Goal: Task Accomplishment & Management: Complete application form

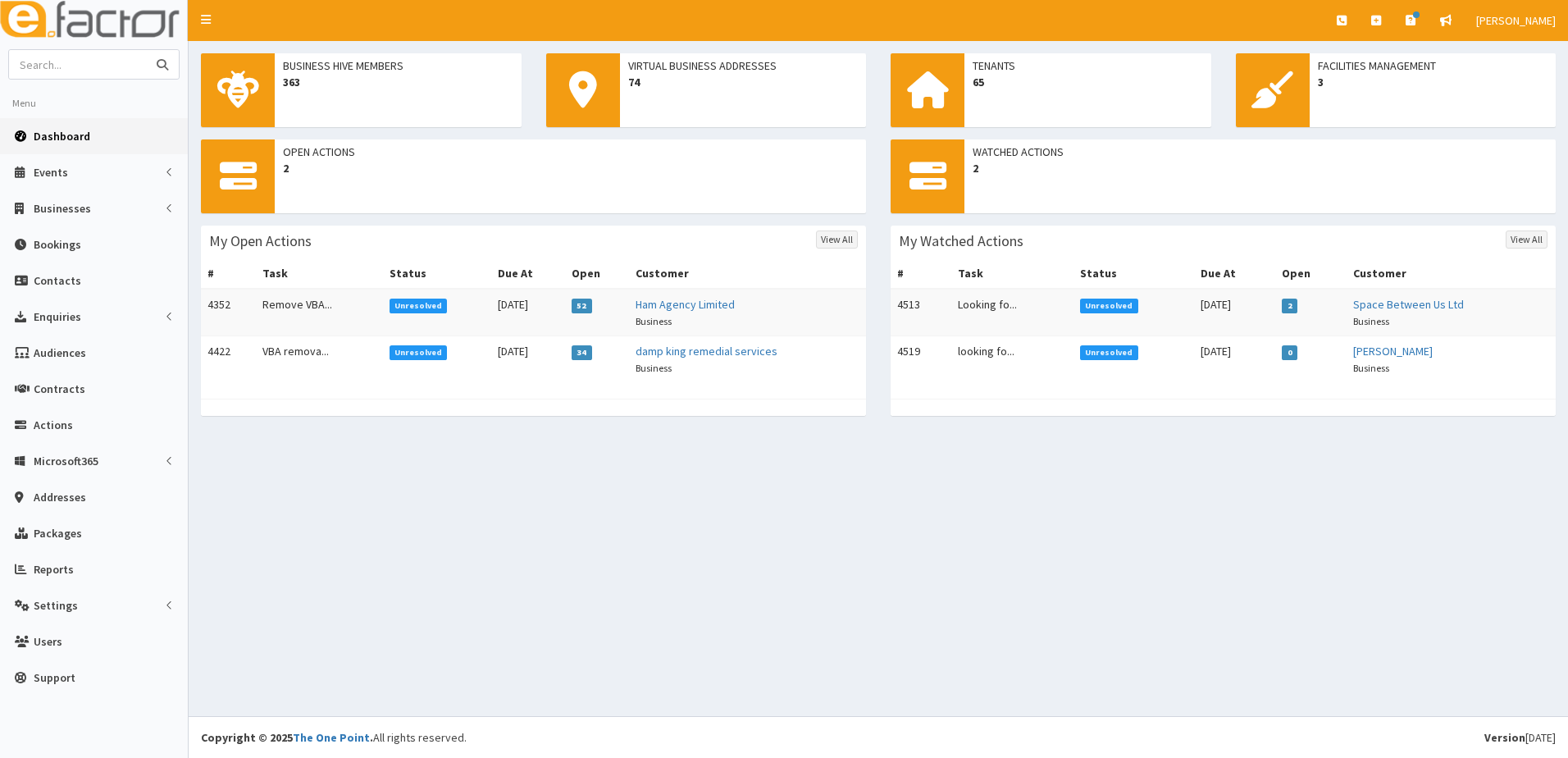
click at [103, 66] on input "text" at bounding box center [78, 64] width 138 height 29
type input "Lk accounting"
click at [145, 50] on button "submit" at bounding box center [161, 64] width 32 height 29
click at [62, 429] on span "Actions" at bounding box center [53, 424] width 39 height 15
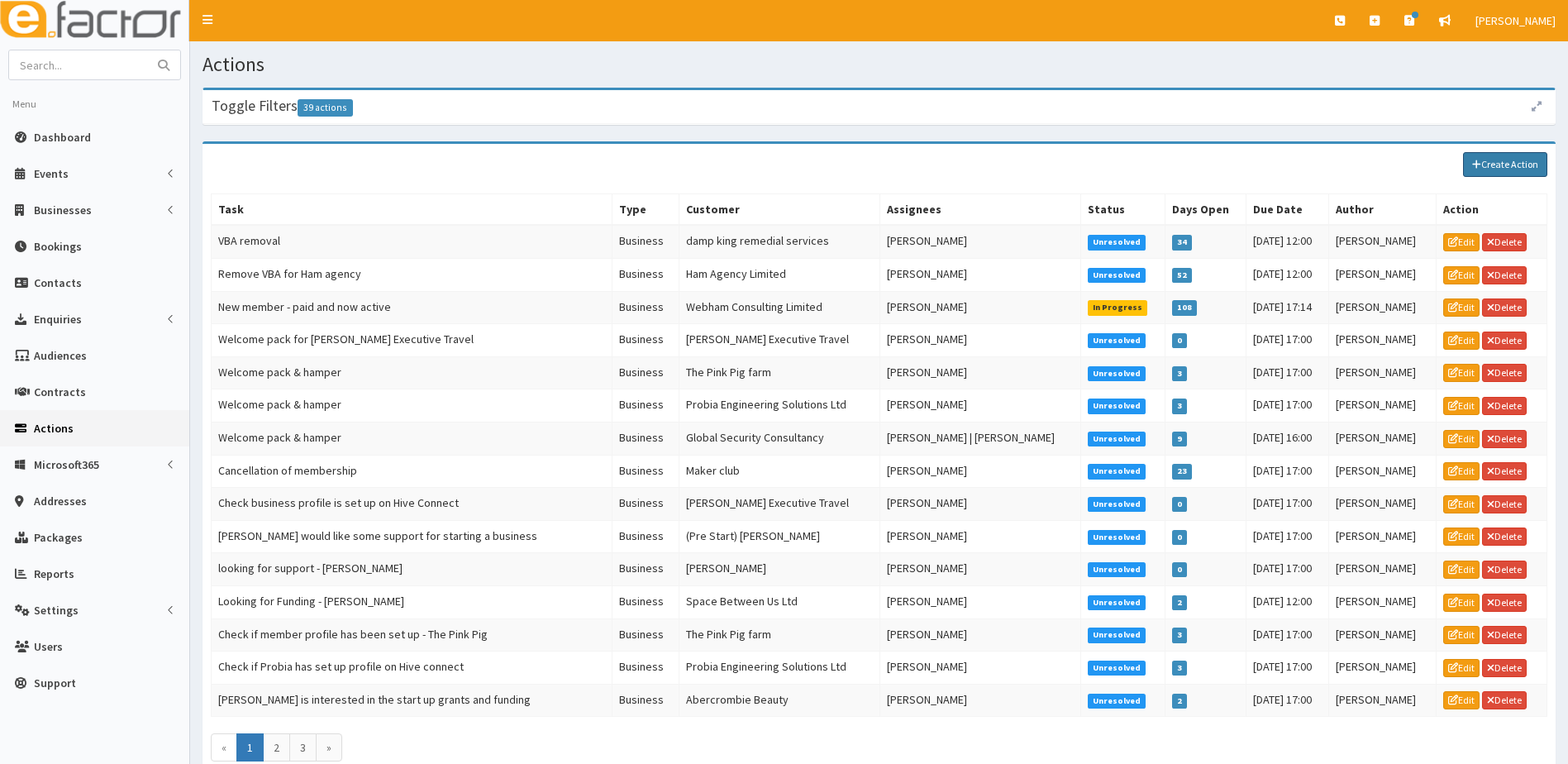
click at [1487, 157] on link "Create Action" at bounding box center [1505, 164] width 84 height 25
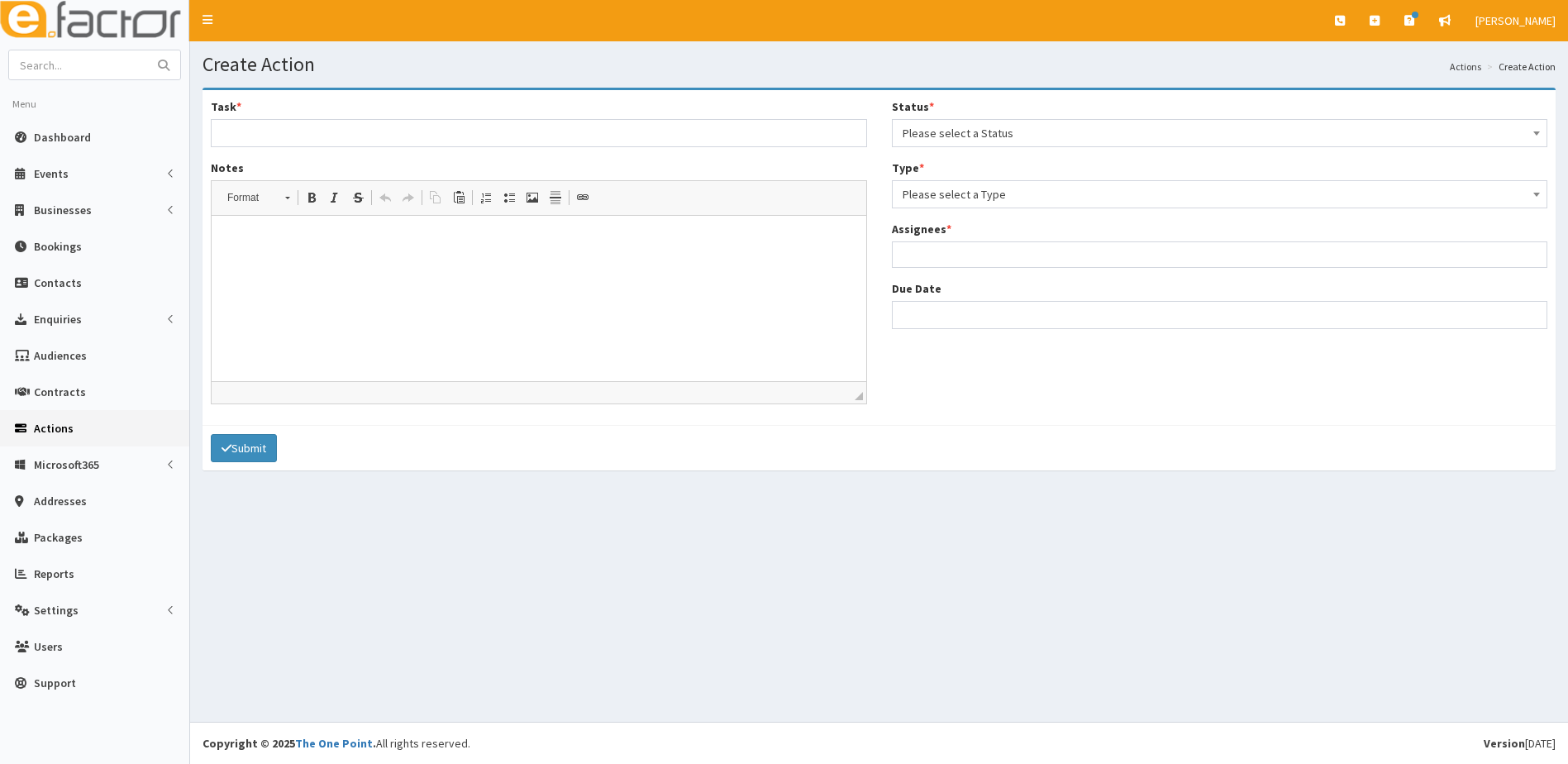
select select
click at [302, 135] on input "Task *" at bounding box center [539, 133] width 657 height 28
type input "e"
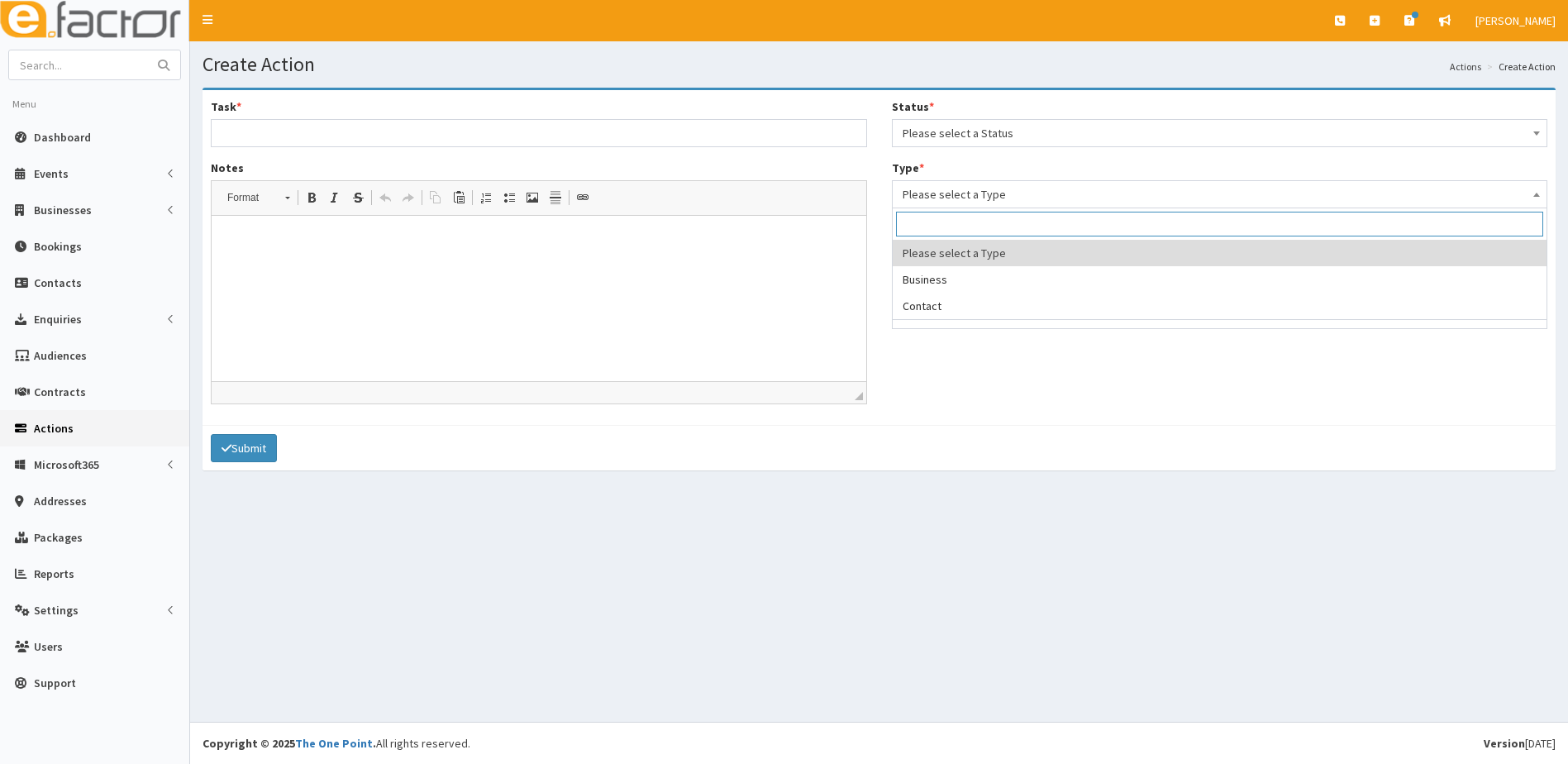
click at [1100, 201] on span "Please select a Type" at bounding box center [1220, 194] width 635 height 23
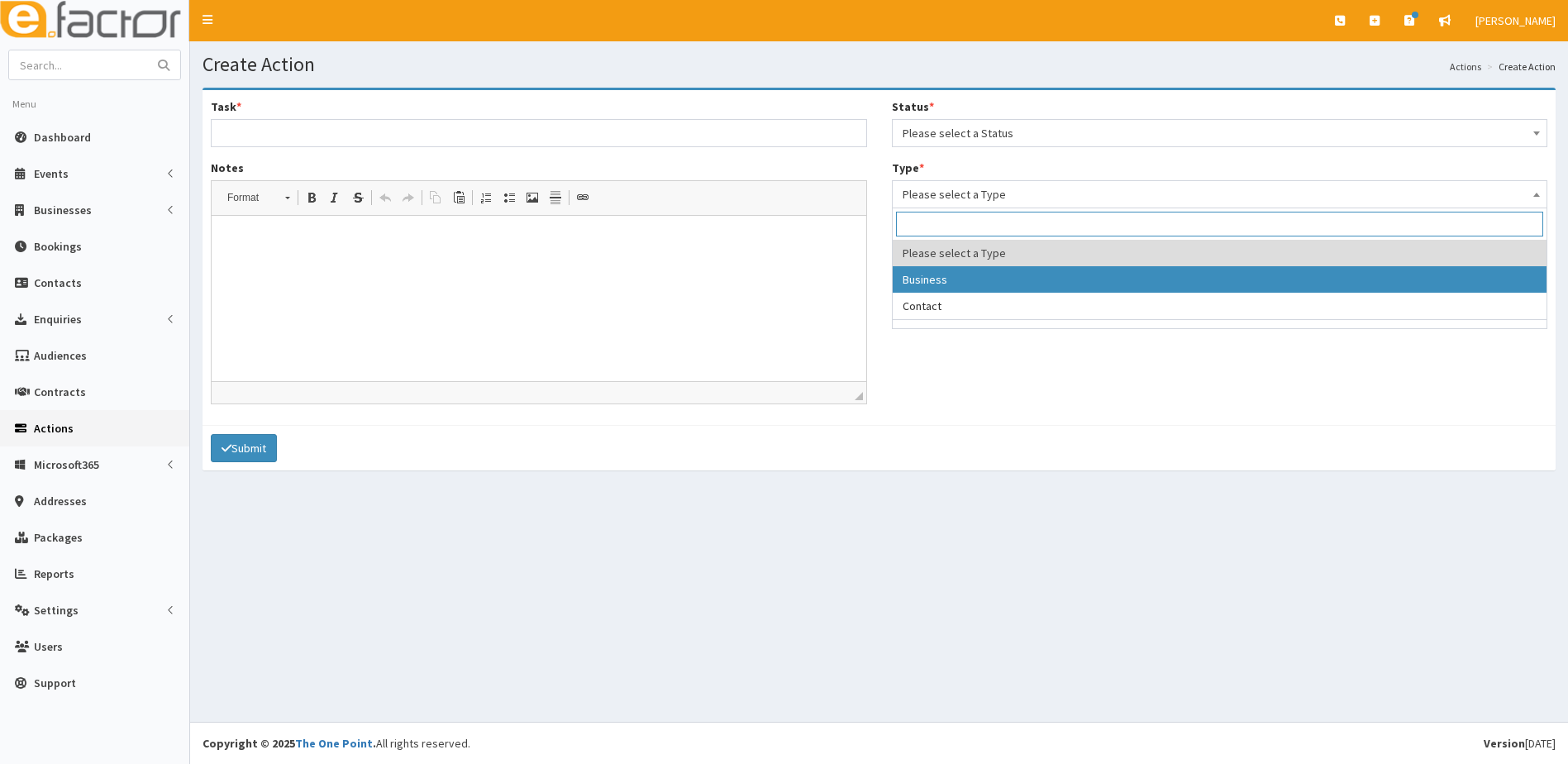
select select "business"
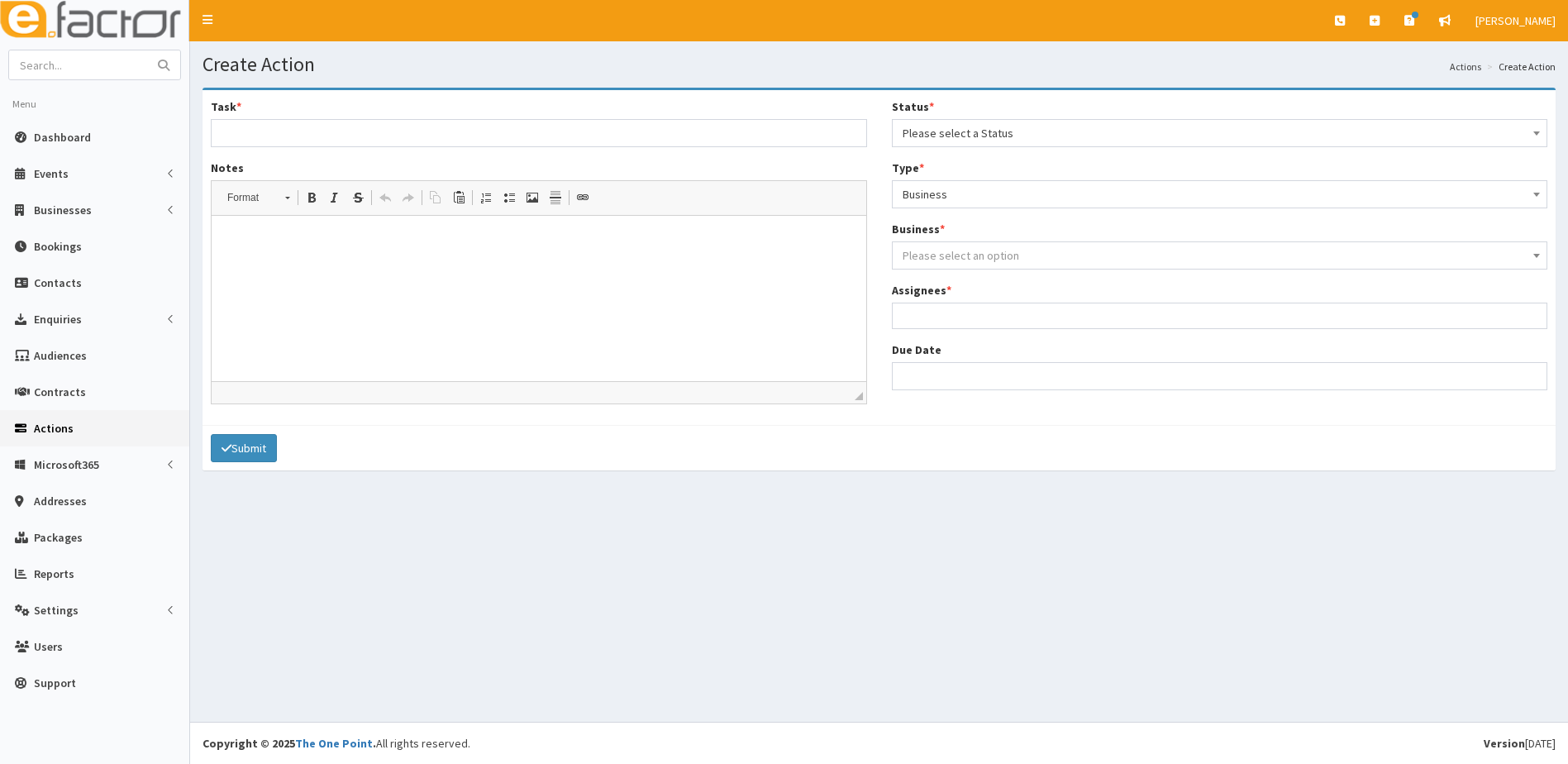
click at [960, 251] on span "Please select an option" at bounding box center [961, 255] width 117 height 15
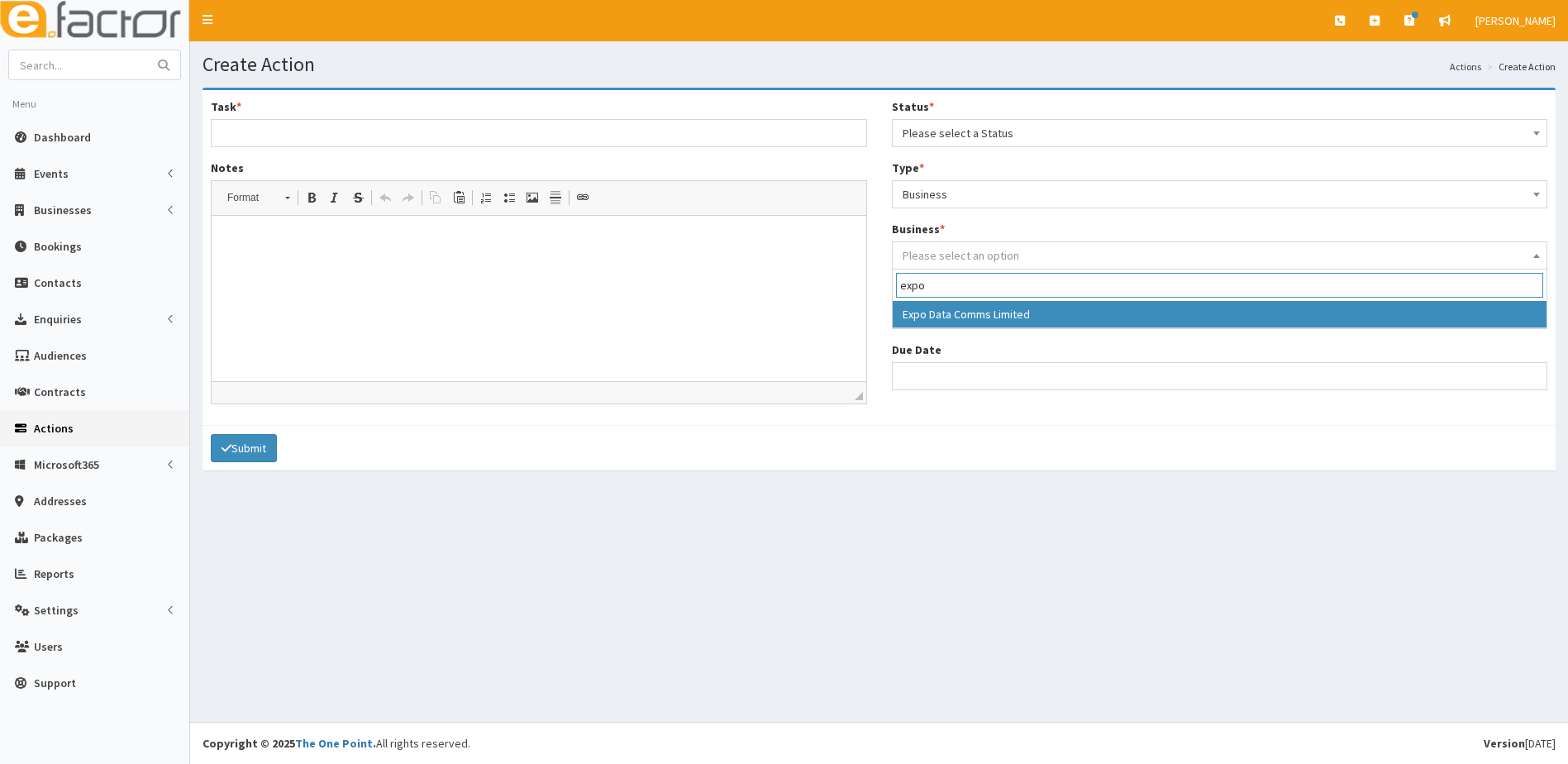
type input "expo"
select select "156"
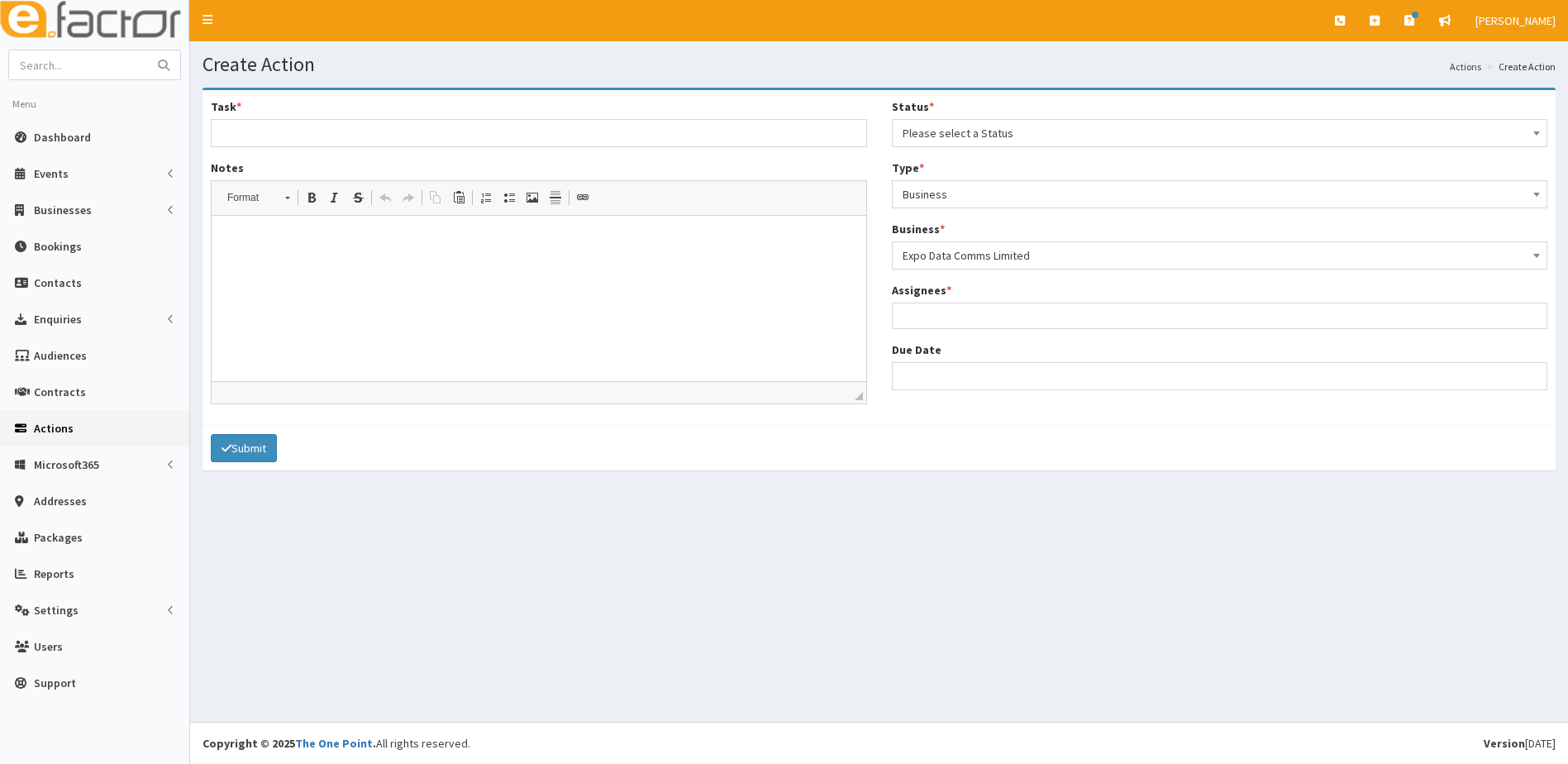
click at [926, 316] on ul at bounding box center [1220, 314] width 655 height 21
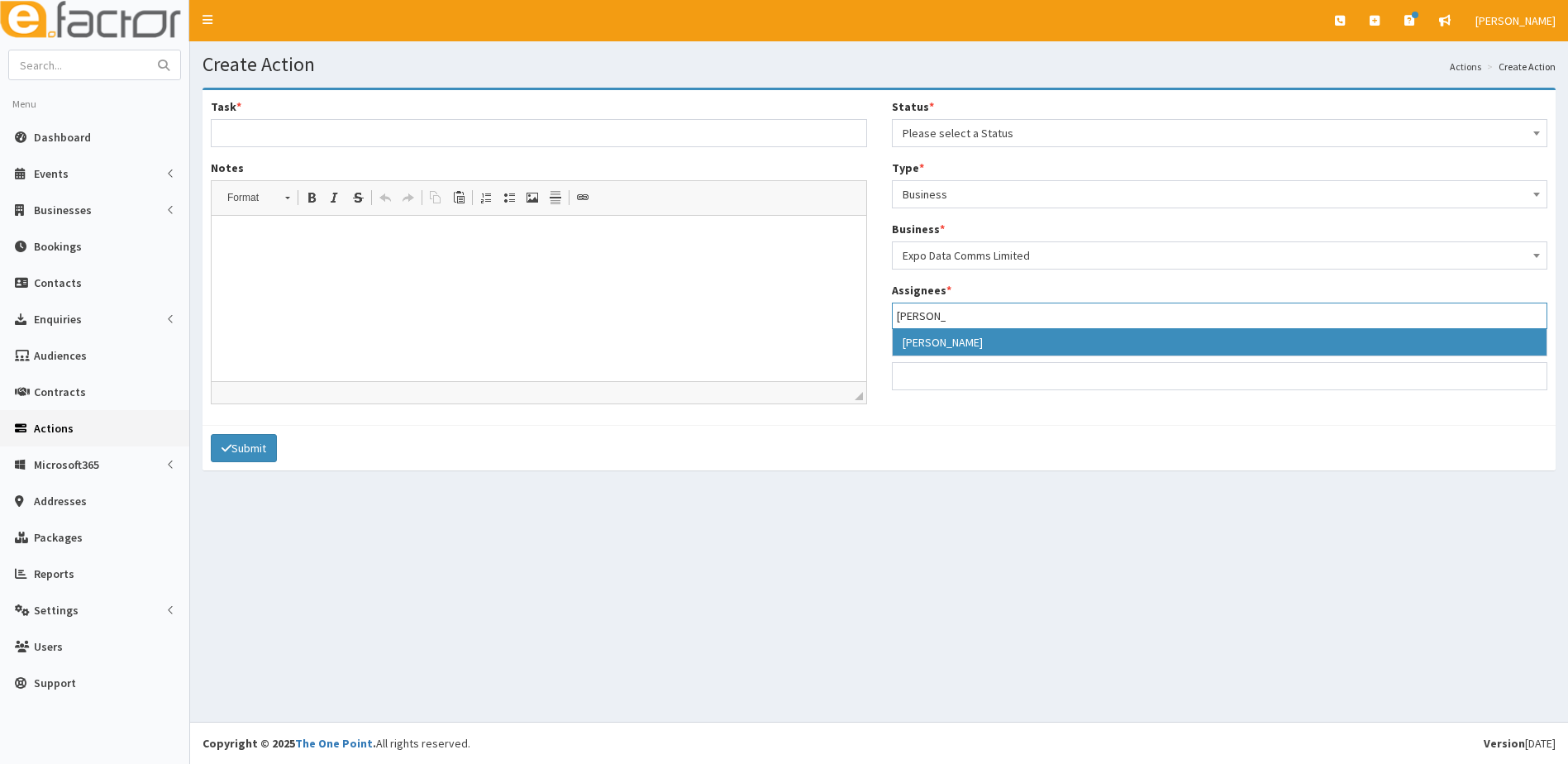
type input "Paul"
select select "29"
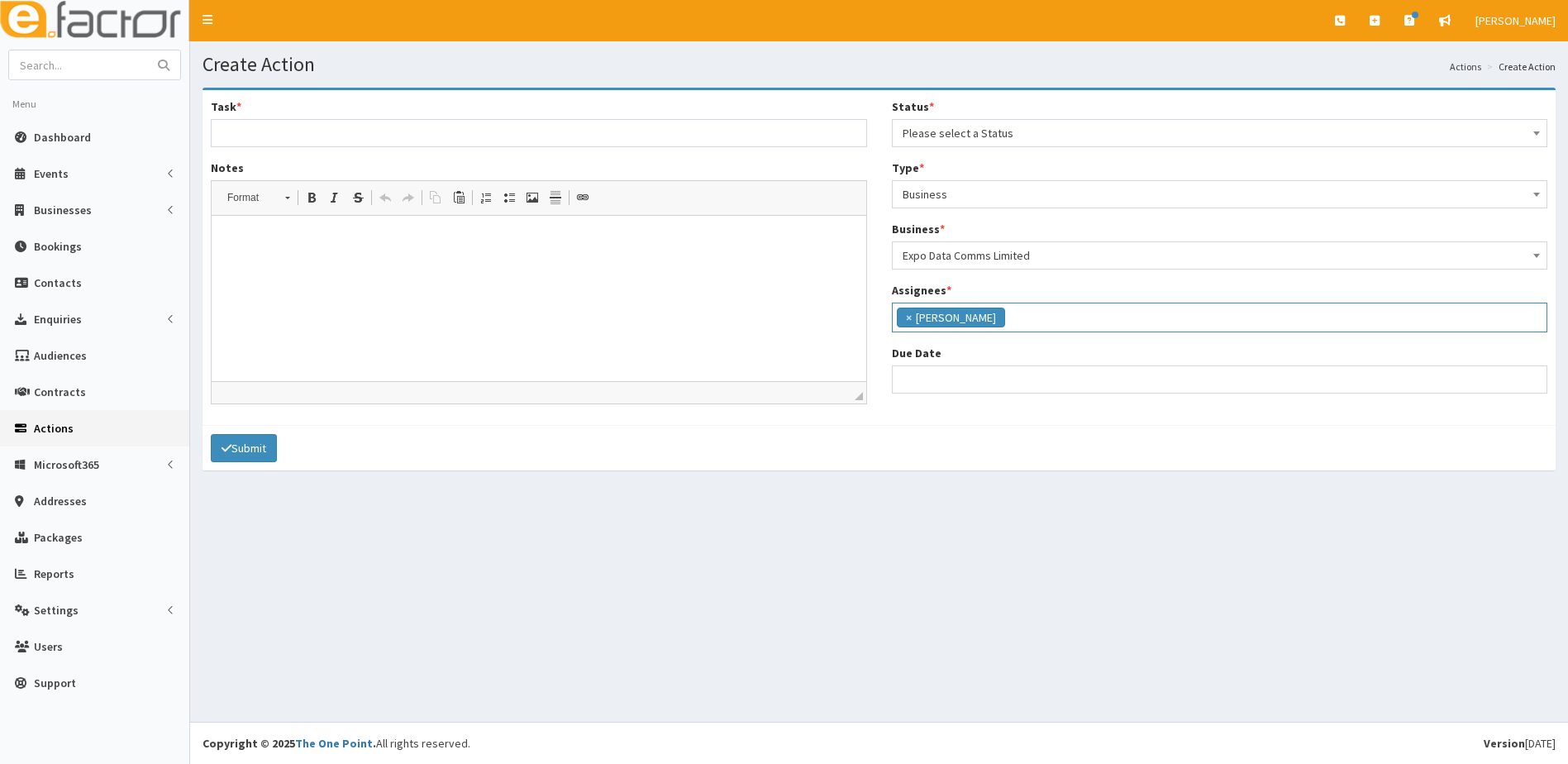
scroll to position [141, 0]
click at [1062, 319] on ul "× Paul Slade" at bounding box center [1220, 316] width 655 height 24
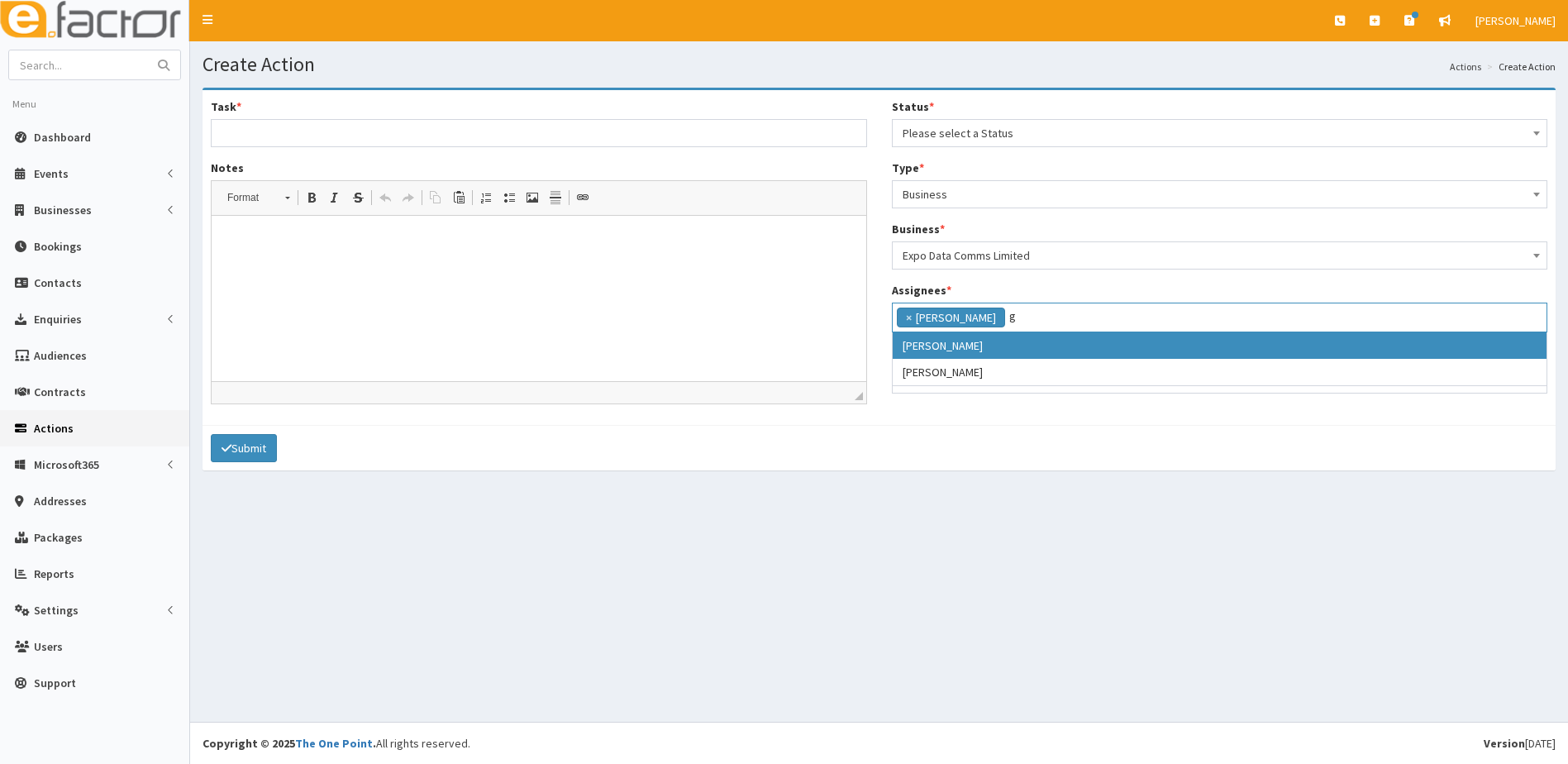
scroll to position [0, 0]
type input "gina"
select select "20"
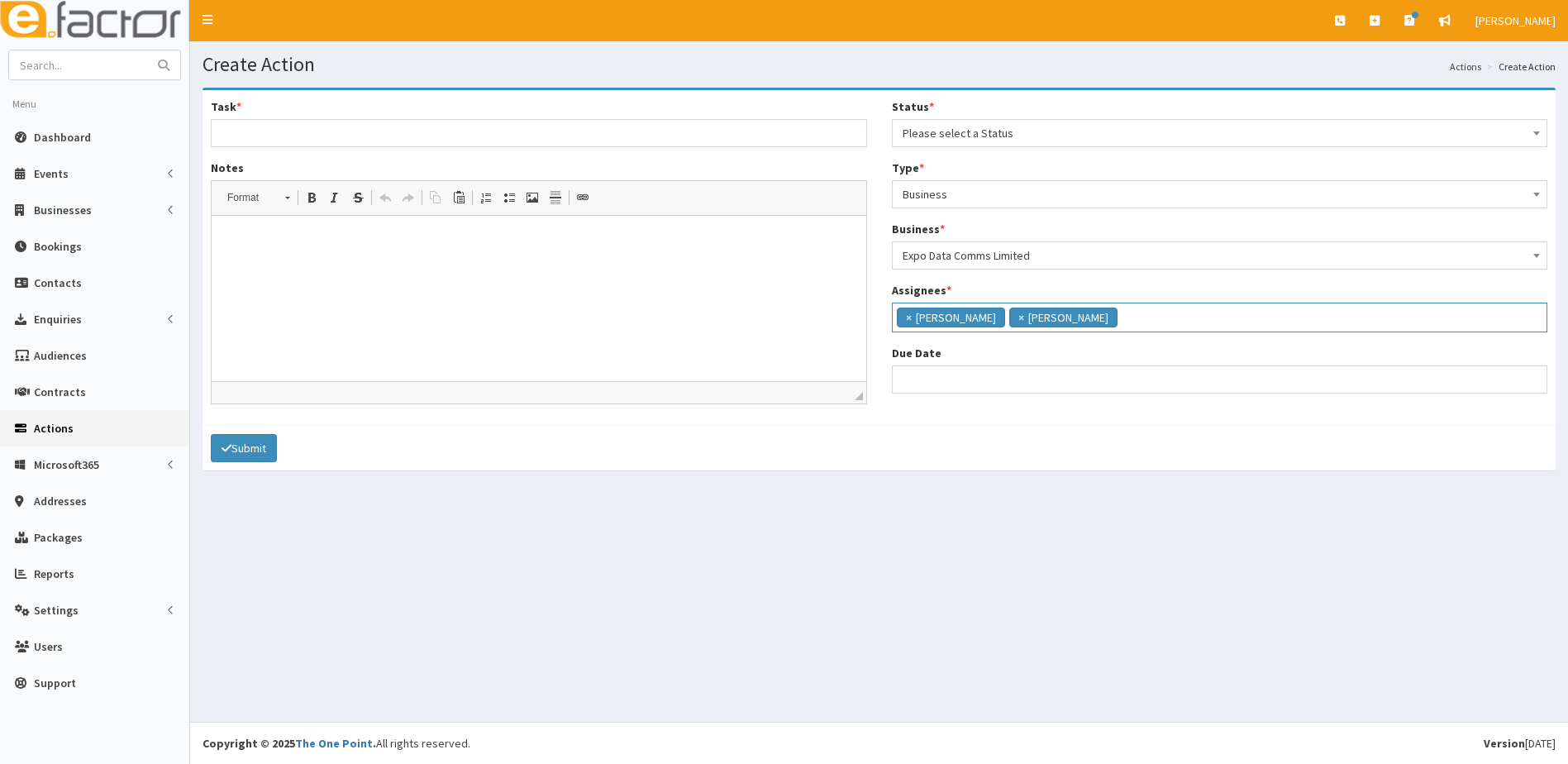
click at [1113, 328] on span "× Gina Waterhouse × Paul Slade" at bounding box center [1220, 318] width 657 height 30
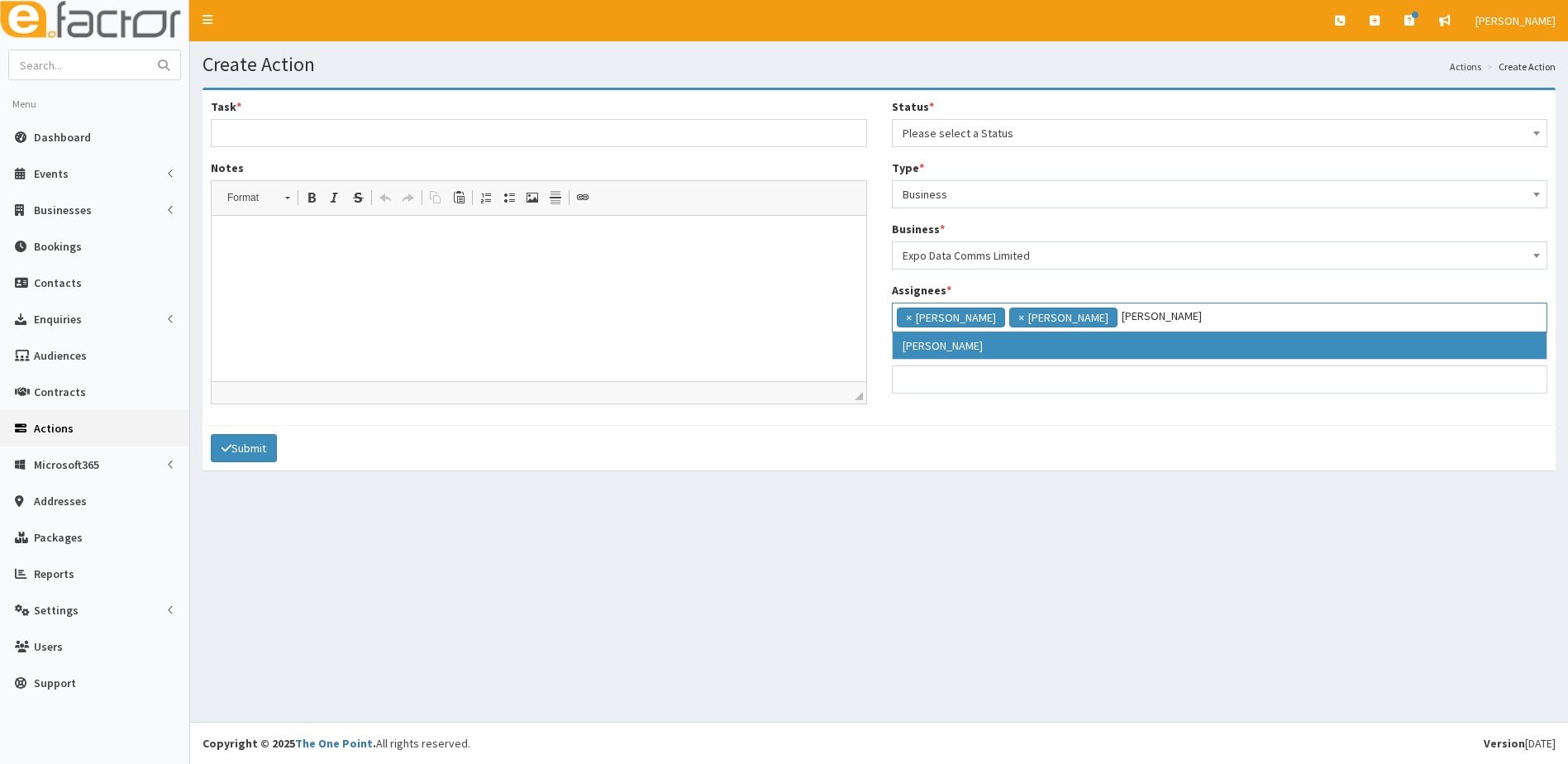
type input "catherine"
select select "10"
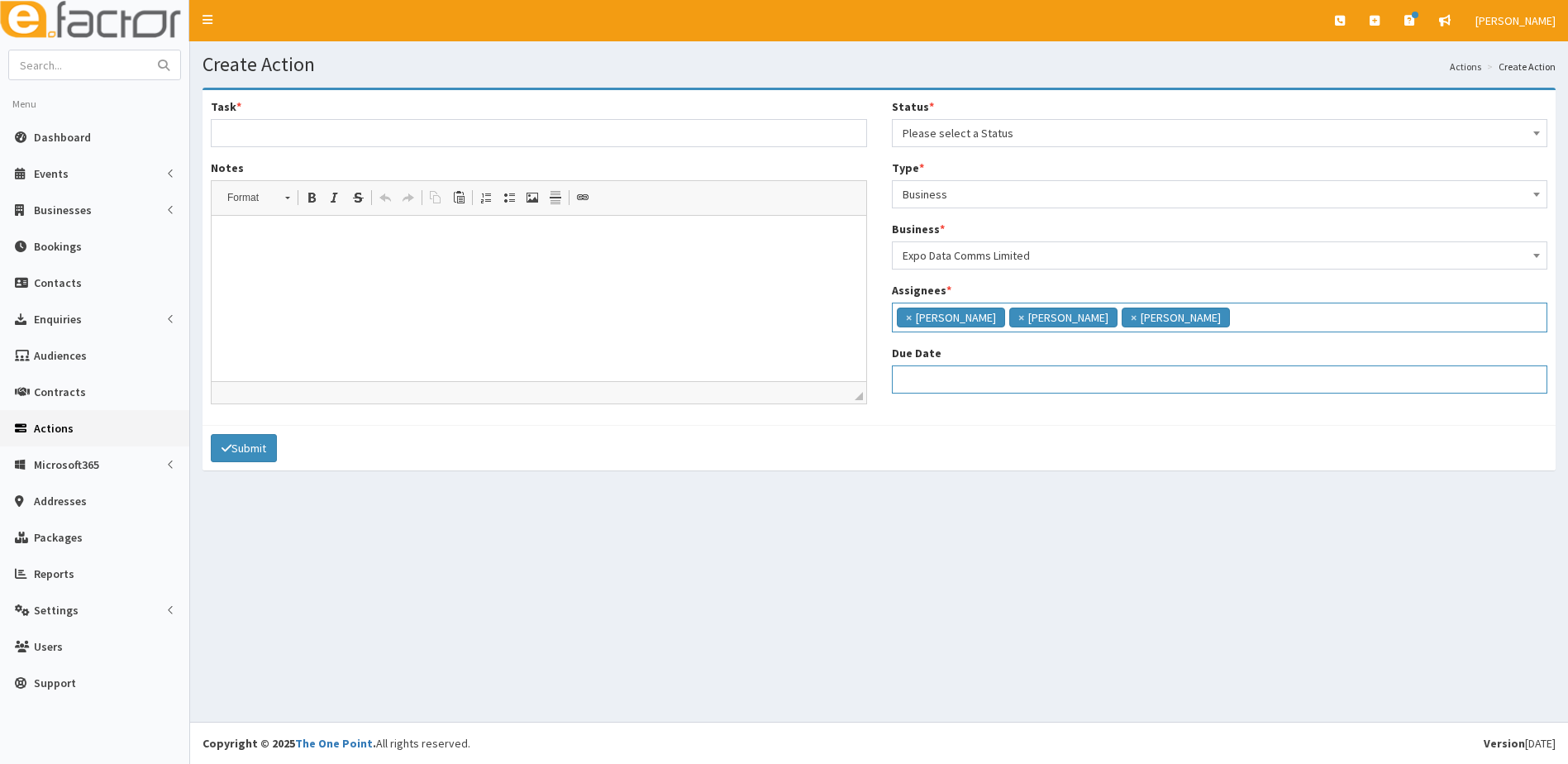
click at [935, 388] on input "Due Date" at bounding box center [1220, 379] width 657 height 28
select select "12"
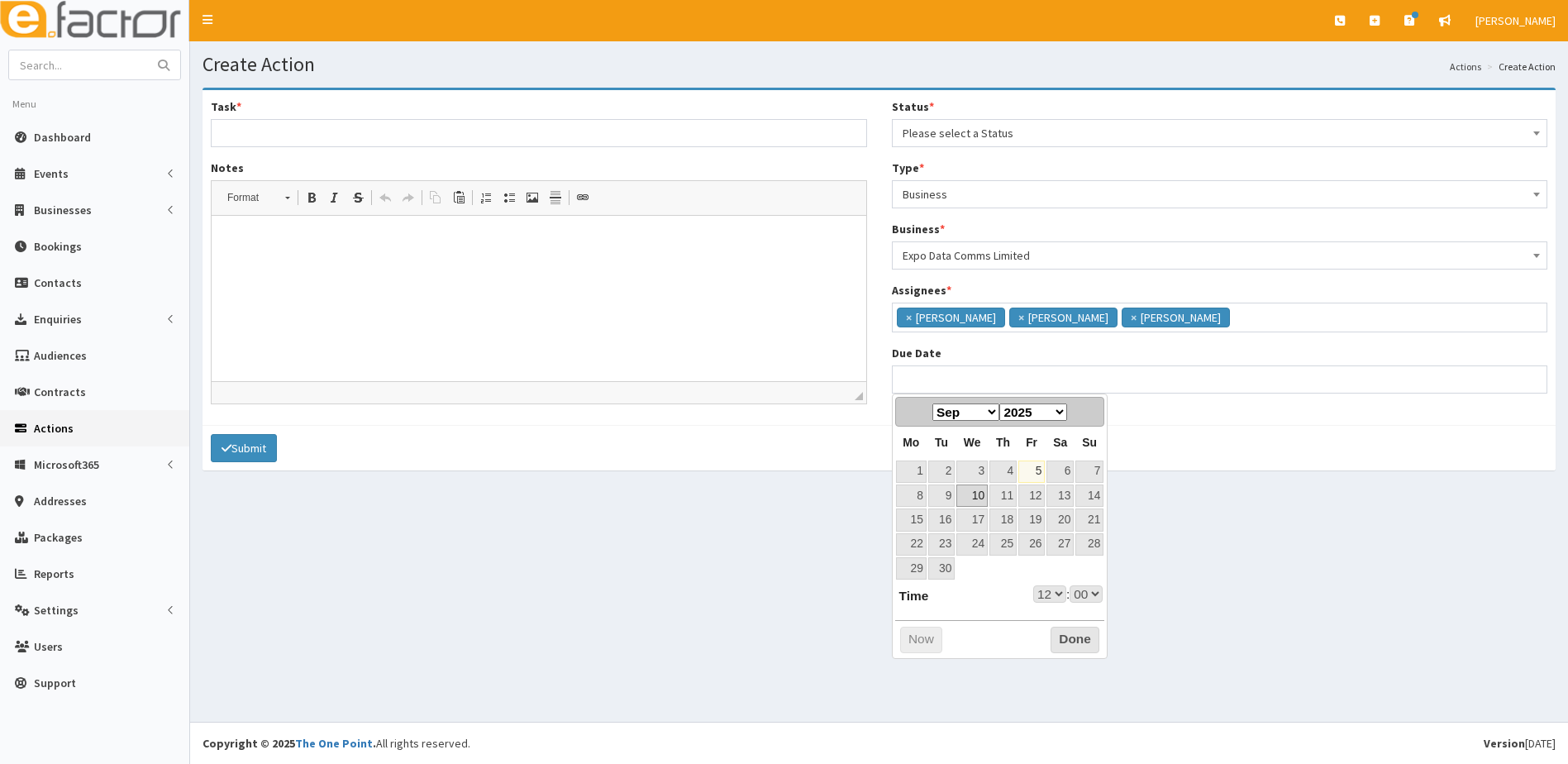
click at [969, 500] on link "10" at bounding box center [973, 495] width 32 height 22
type input "10-09-2025 12:00"
select select "12"
click at [1051, 593] on select "00 01 02 03 04 05 06 07 08 09 10 11 12 13 14 15 16 17 18 19 20 21 22 23" at bounding box center [1049, 593] width 33 height 18
type input "10-09-2025 17:00"
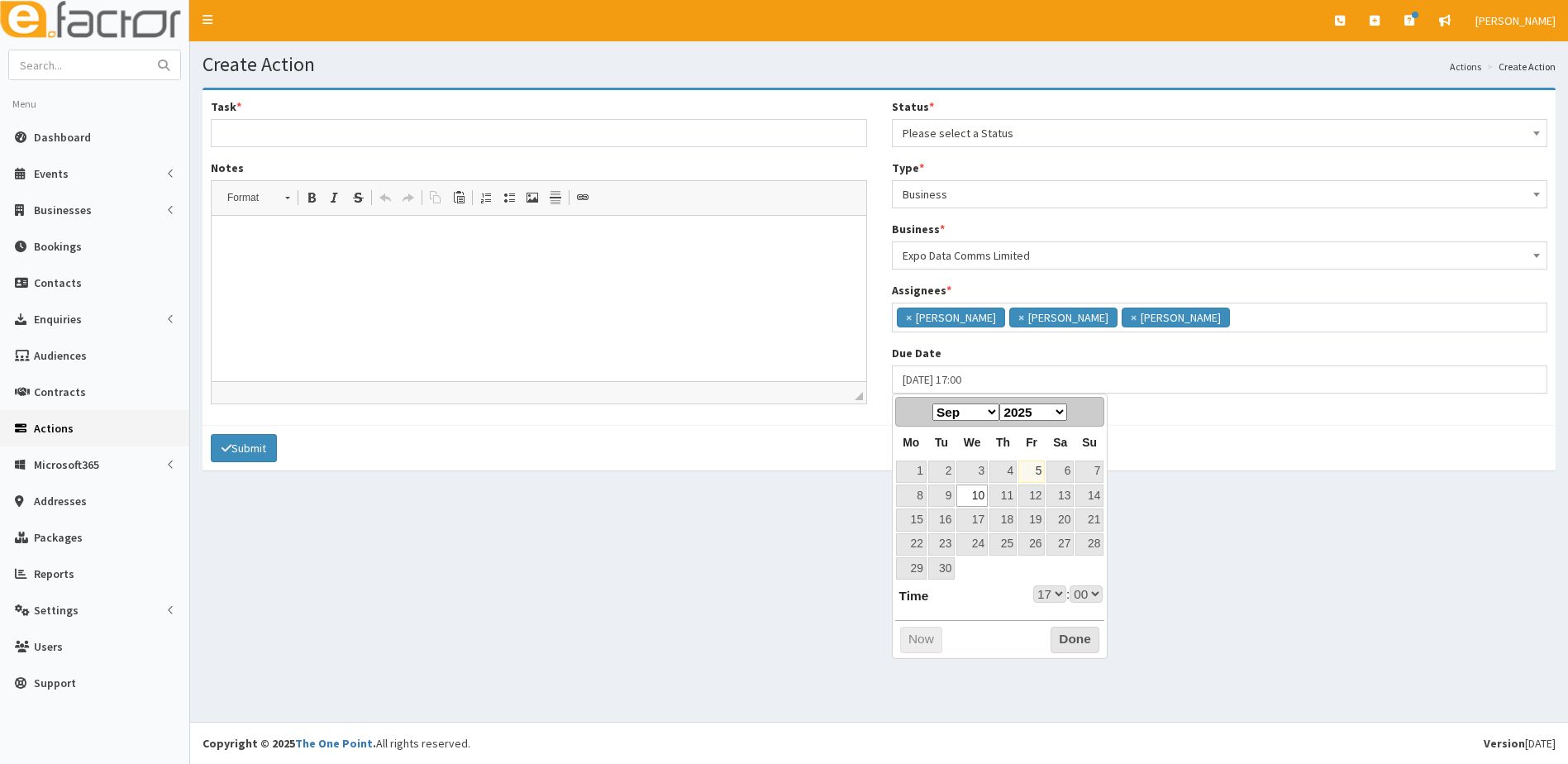
select select "17"
click at [1069, 642] on button "Done" at bounding box center [1076, 640] width 49 height 26
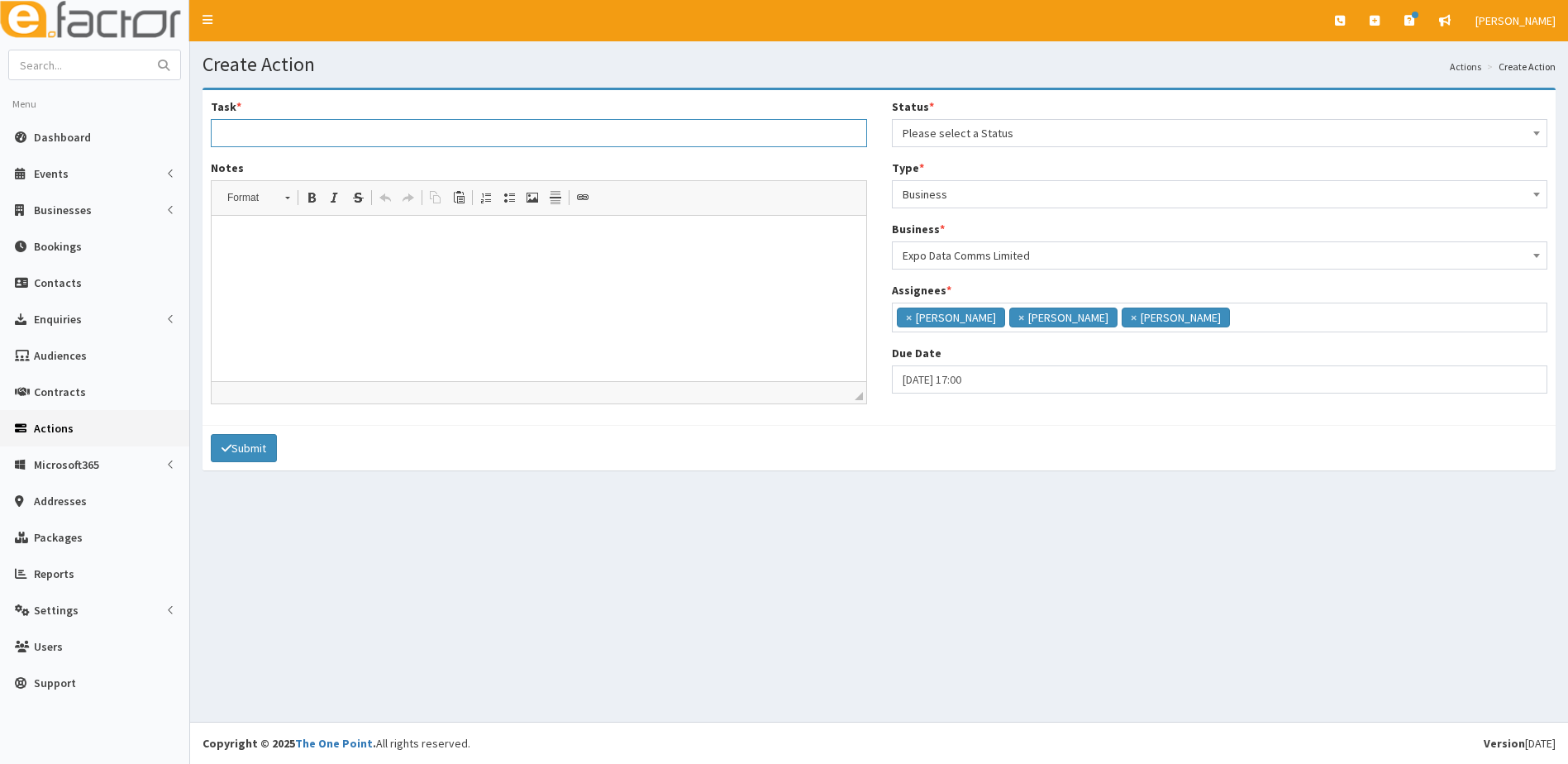
click at [248, 138] on input "Task *" at bounding box center [539, 133] width 657 height 28
type input "W"
click at [1019, 318] on span "×" at bounding box center [1021, 318] width 6 height 17
drag, startPoint x: 1029, startPoint y: 722, endPoint x: 1019, endPoint y: 717, distance: 11.2
click at [1029, 720] on div "E Toggle navigation Quick Create Create Business Create Booking Create Contact" at bounding box center [784, 382] width 1568 height 764
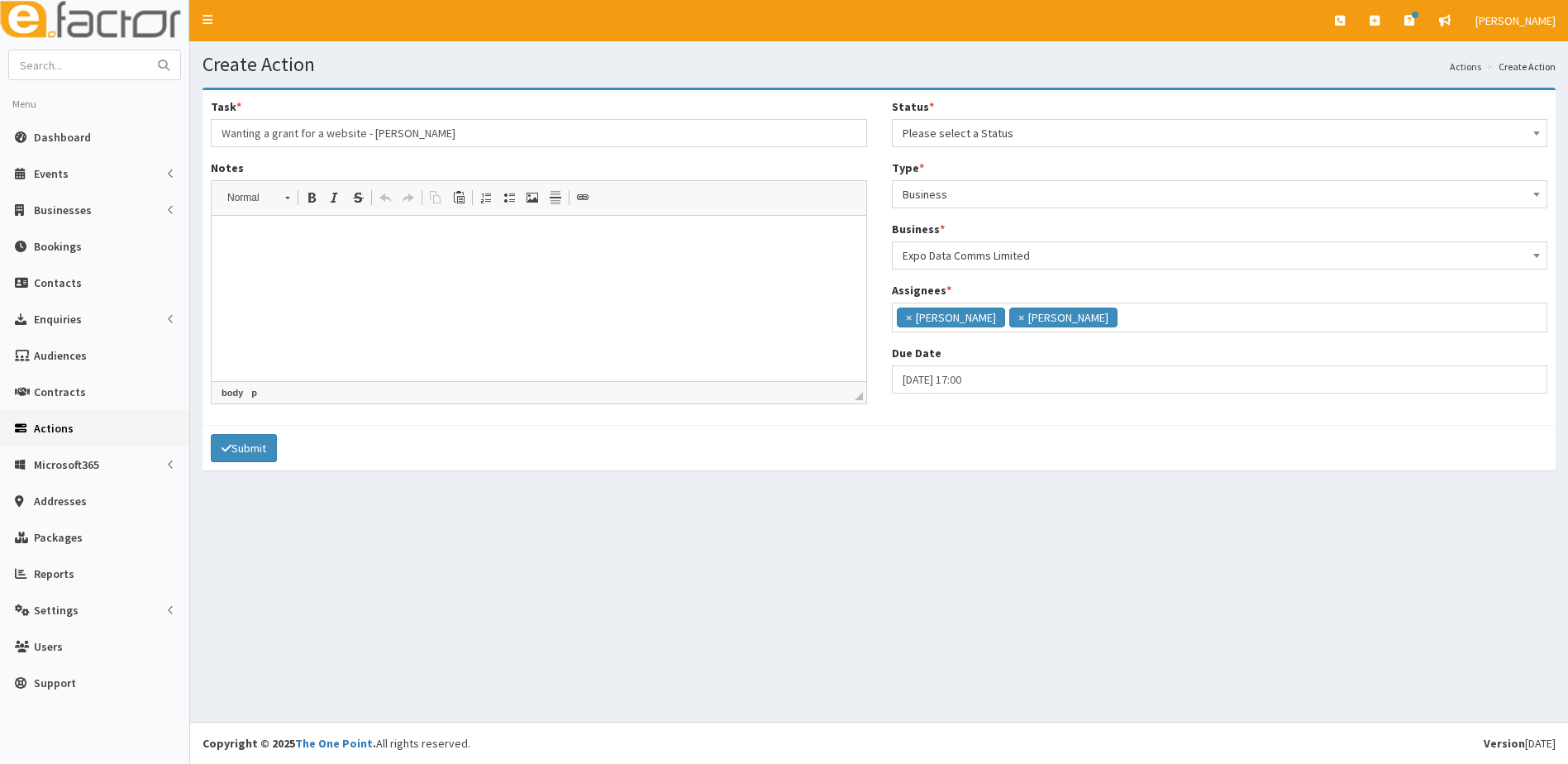
click at [315, 244] on p at bounding box center [538, 241] width 621 height 18
click at [428, 127] on input "Wanting a grant for a website - Steve" at bounding box center [539, 133] width 657 height 28
type input "Wanting a grant for a website - Steve Joyce."
click at [281, 262] on html at bounding box center [539, 241] width 655 height 50
click at [274, 237] on p "Steve is lloking at a grant for a Website interested in using Deploy systems 07…" at bounding box center [538, 241] width 621 height 18
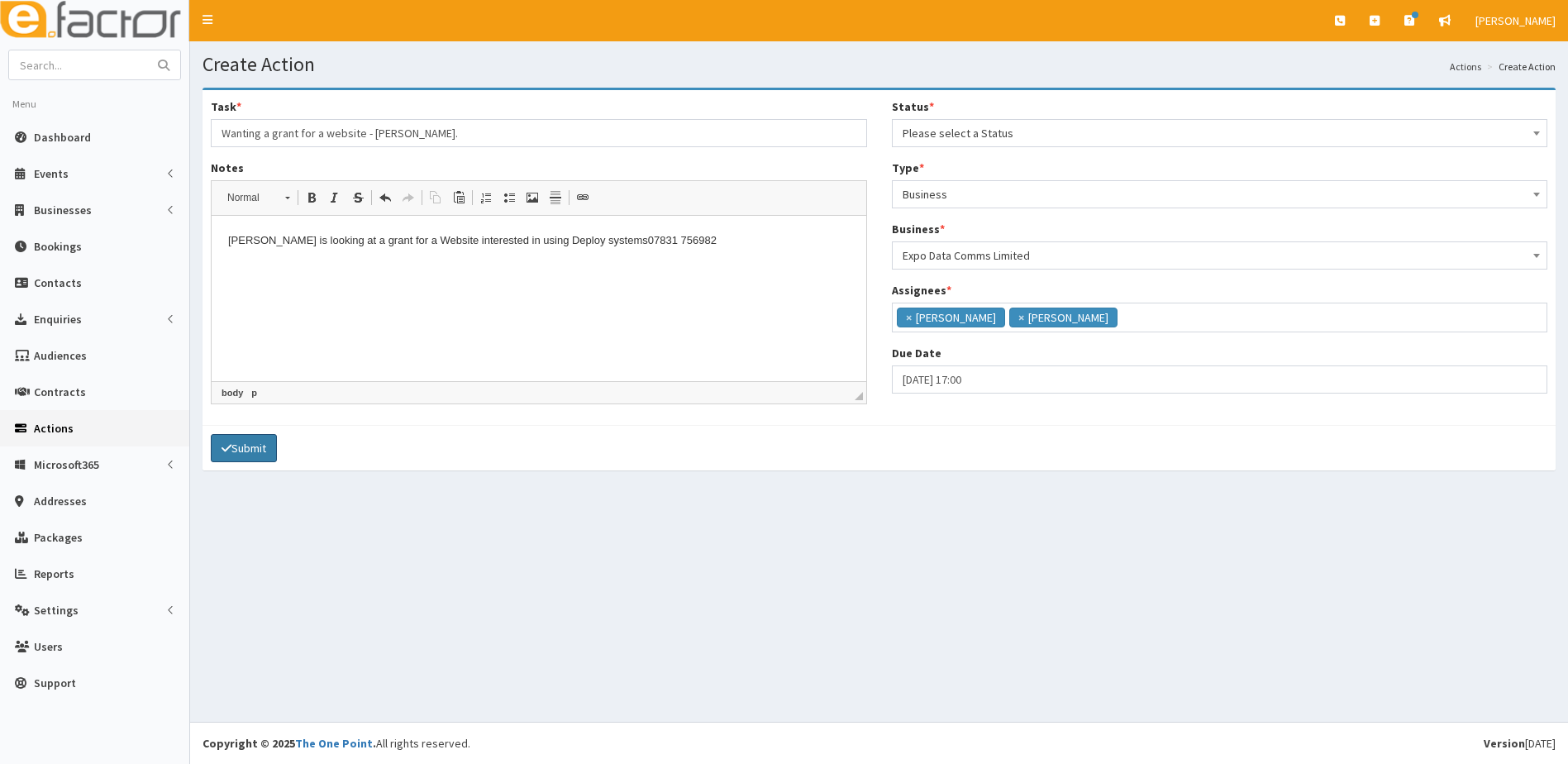
click at [240, 449] on button "Submit" at bounding box center [244, 448] width 66 height 28
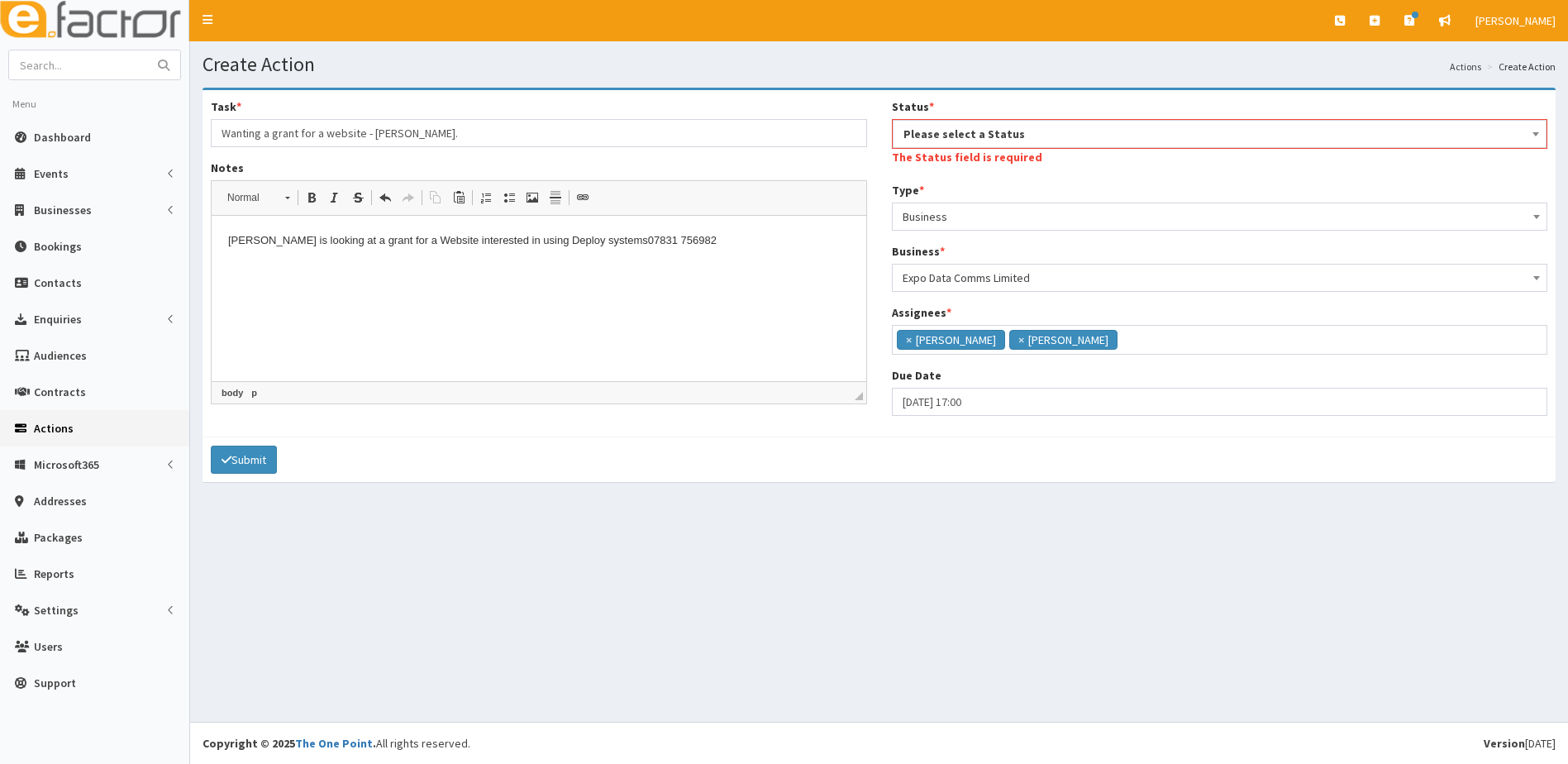
click at [1046, 137] on span "Please select a Status" at bounding box center [1220, 134] width 634 height 23
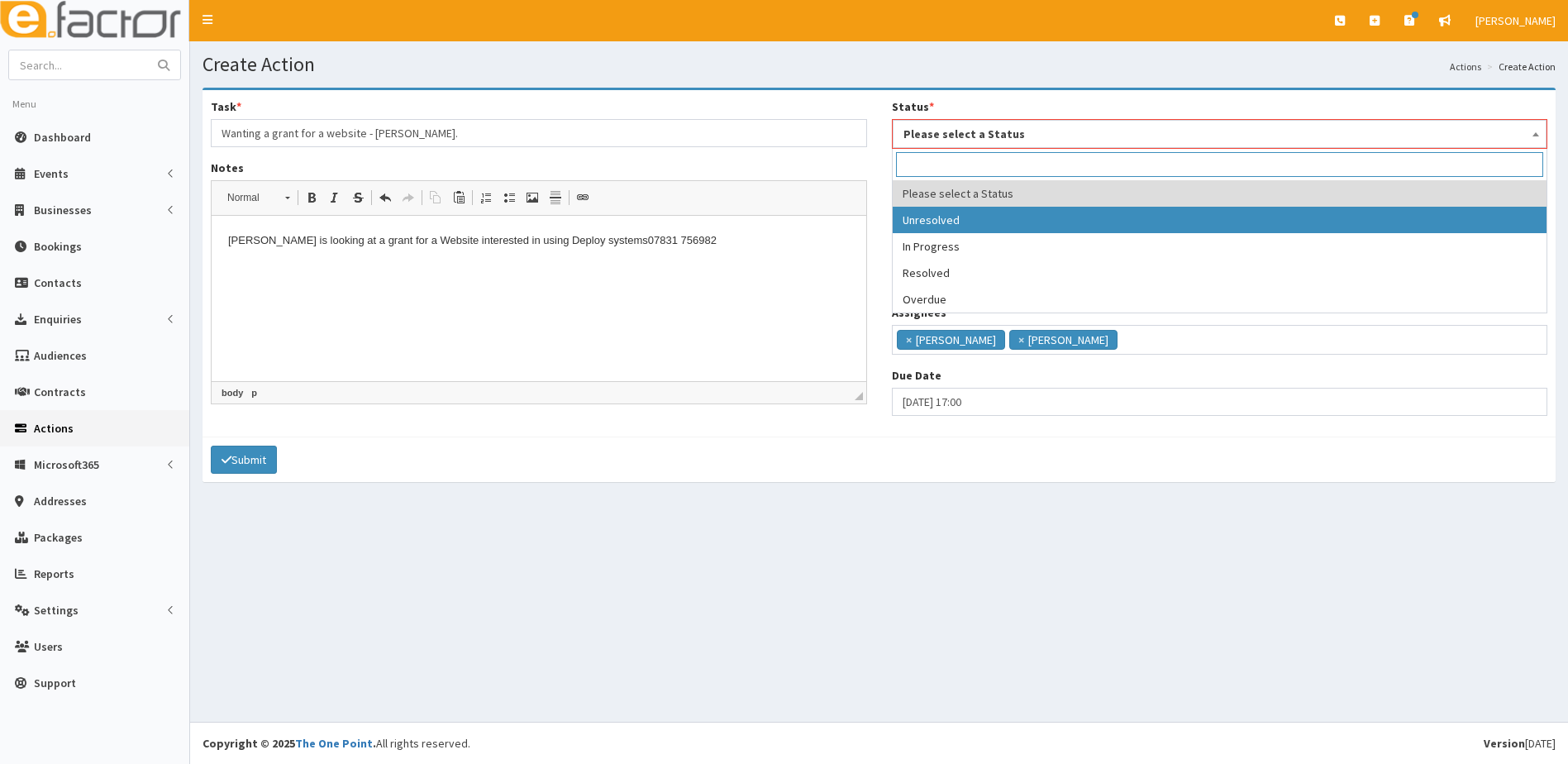
select select "1"
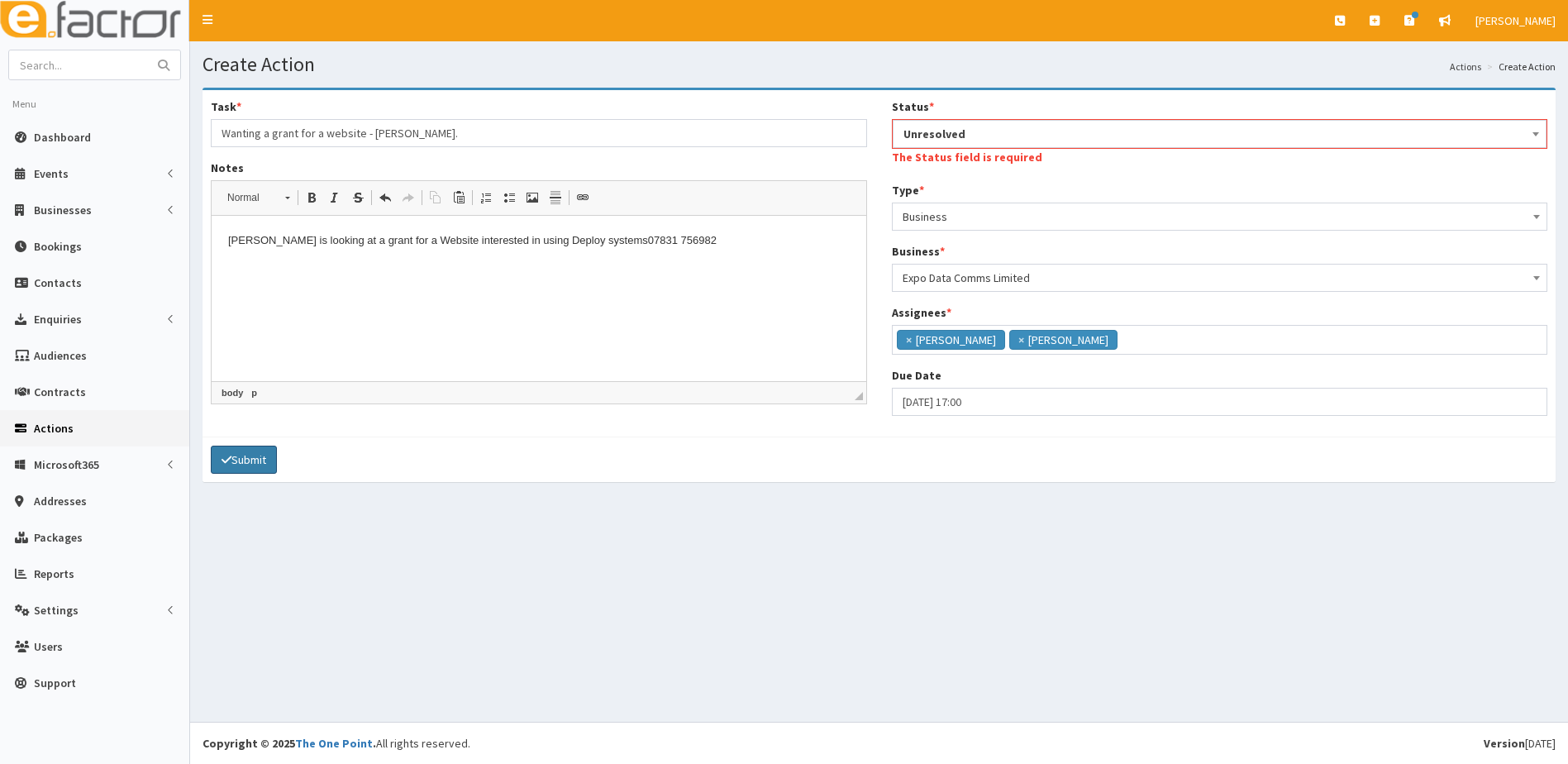
click at [246, 456] on button "Submit" at bounding box center [244, 460] width 66 height 28
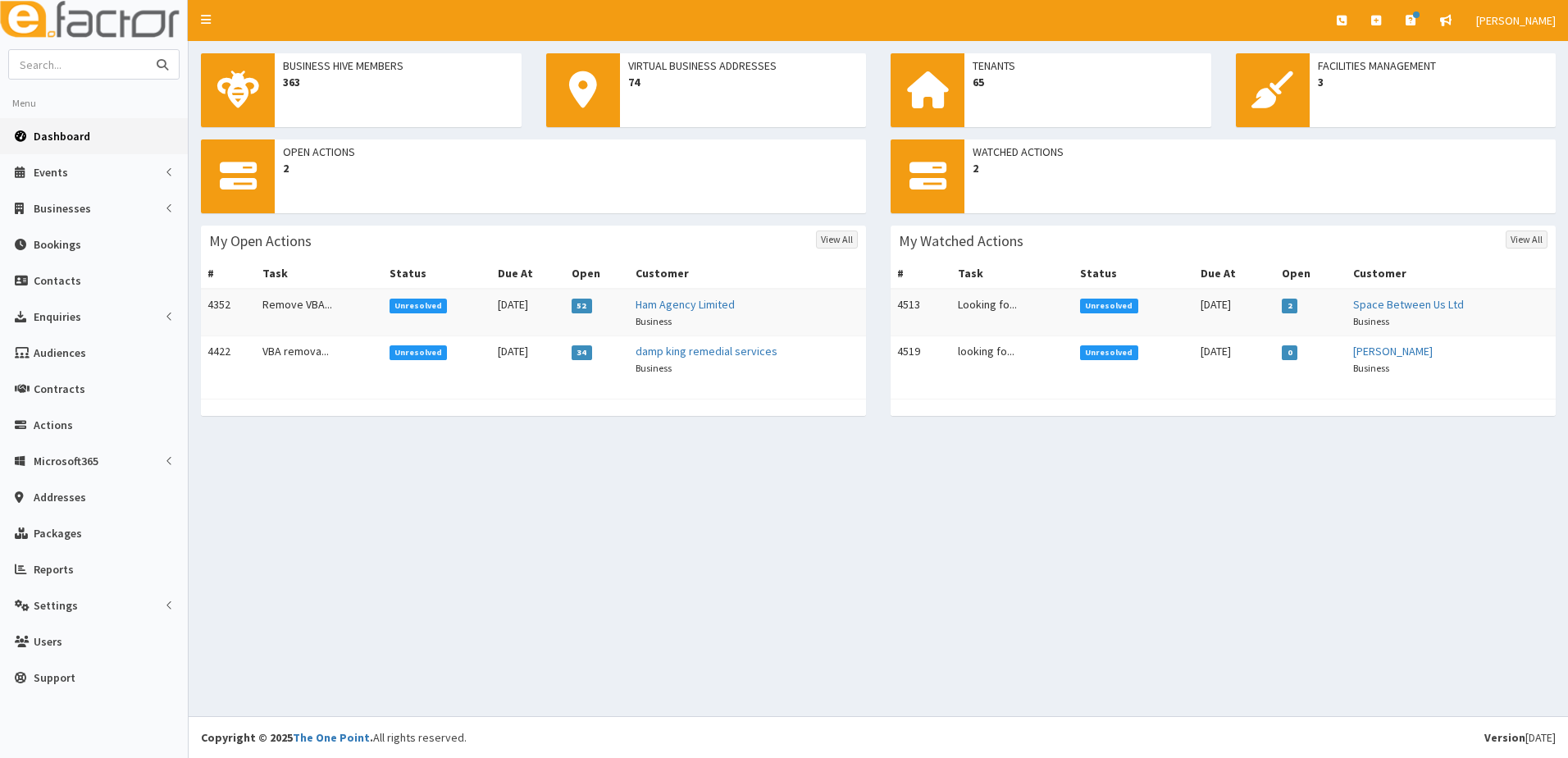
click at [60, 75] on input "text" at bounding box center [78, 64] width 138 height 29
type input "deploy"
click at [145, 50] on button "submit" at bounding box center [161, 64] width 32 height 29
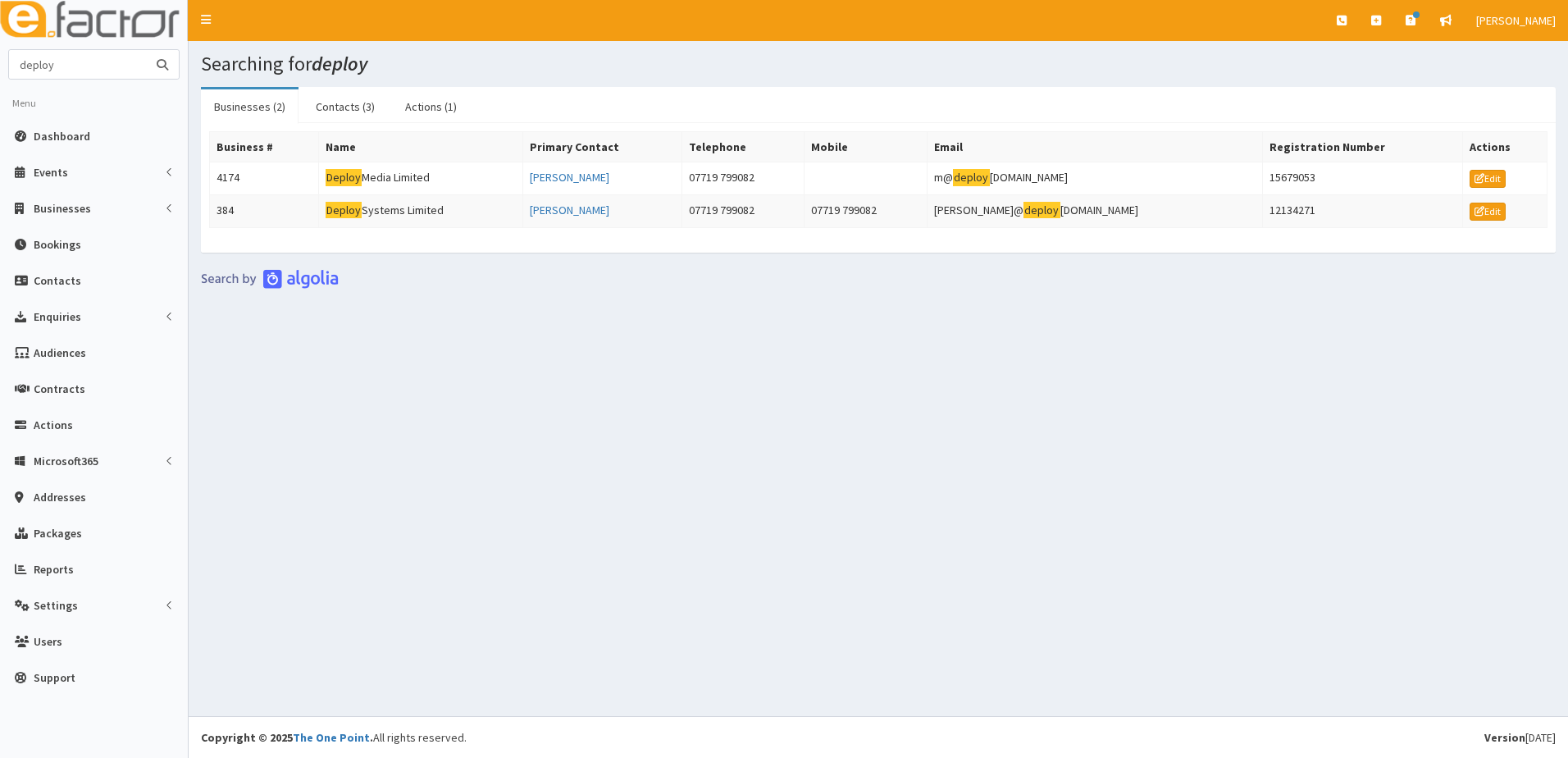
click at [61, 71] on input "deploy" at bounding box center [78, 64] width 138 height 29
type input "d"
type input "[PERSON_NAME]"
click at [145, 50] on button "submit" at bounding box center [161, 64] width 32 height 29
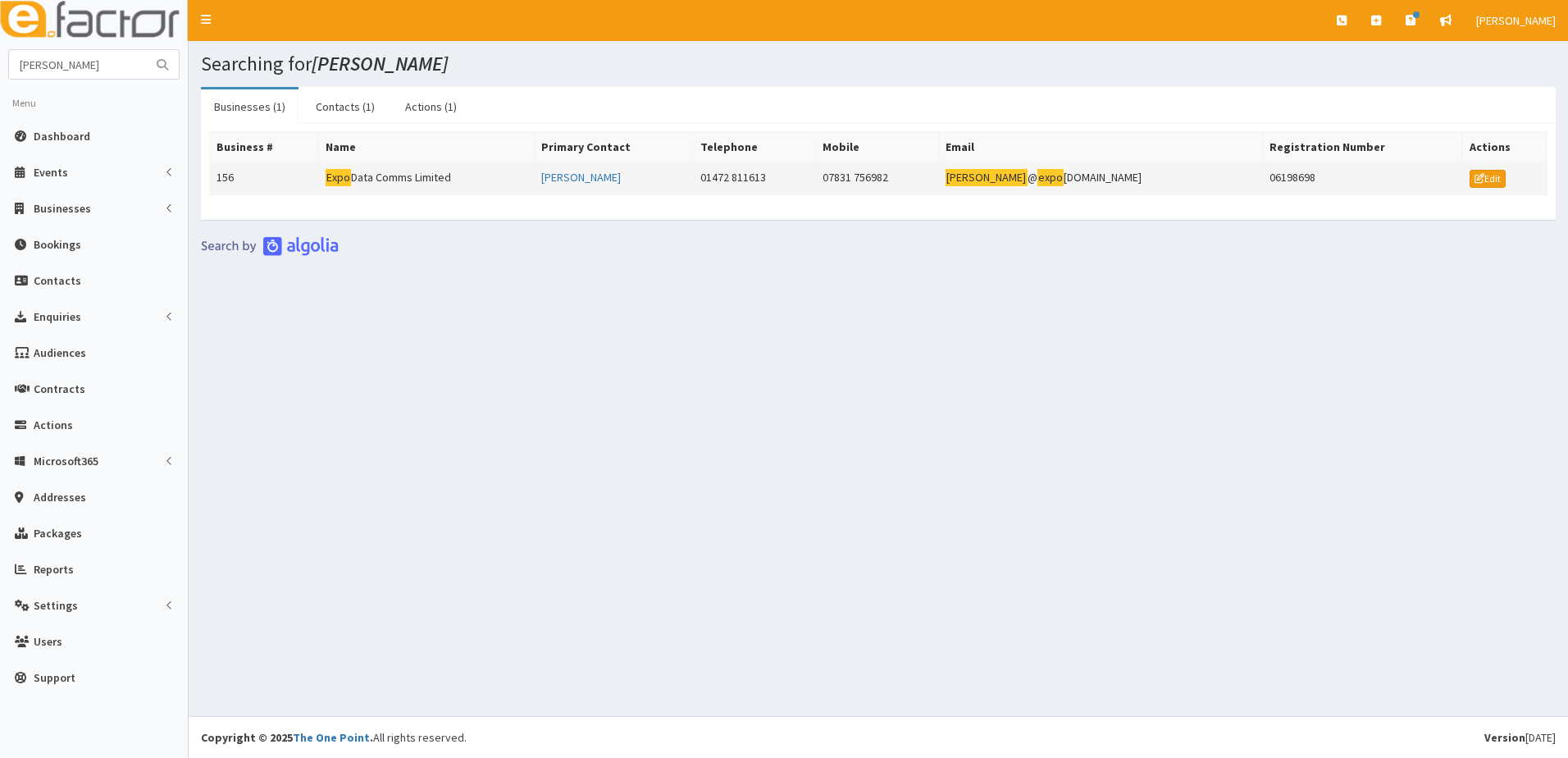
click at [806, 178] on td "01472 811613" at bounding box center [754, 178] width 122 height 32
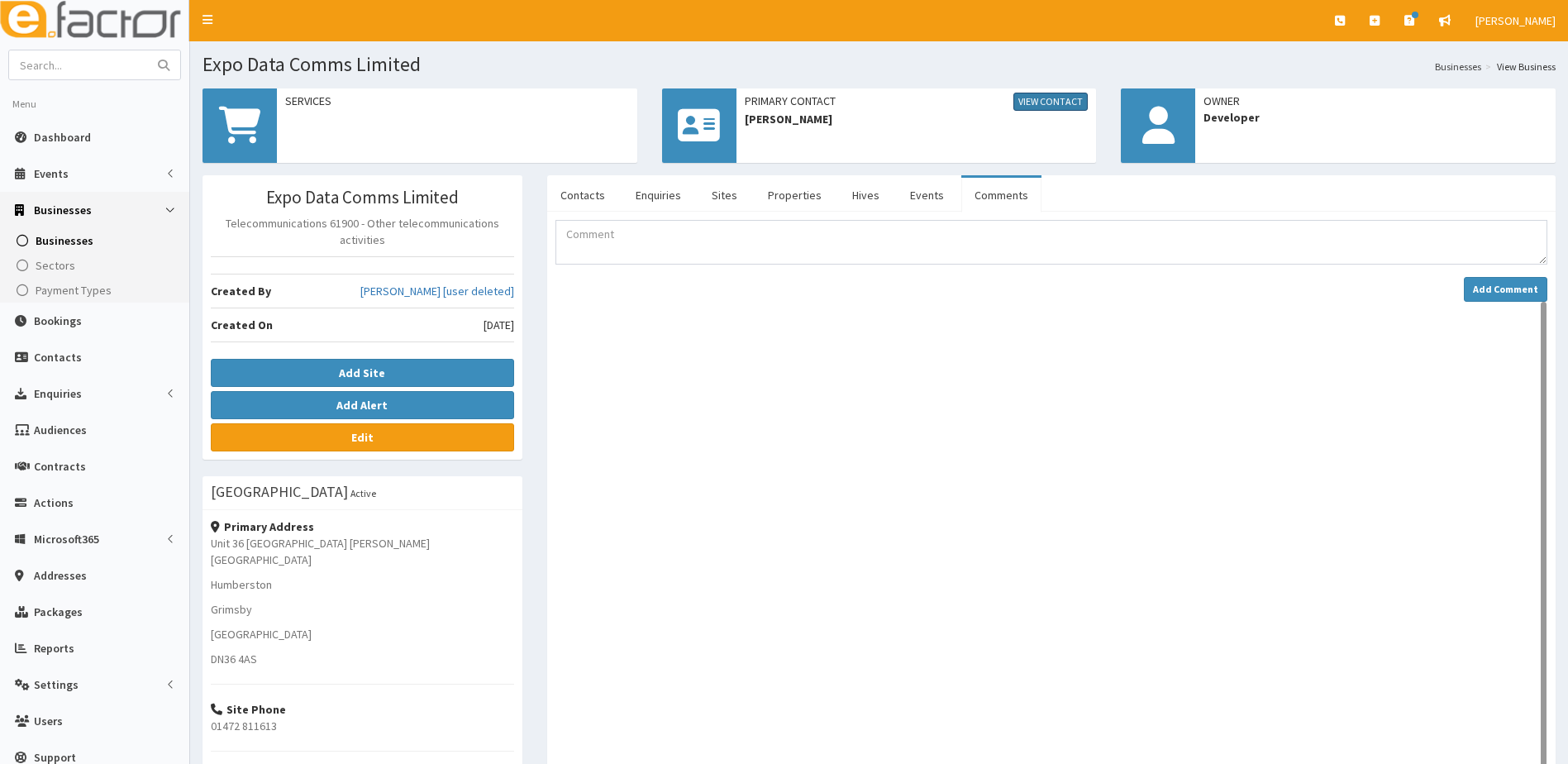
click at [1065, 104] on link "View Contact" at bounding box center [1051, 101] width 75 height 18
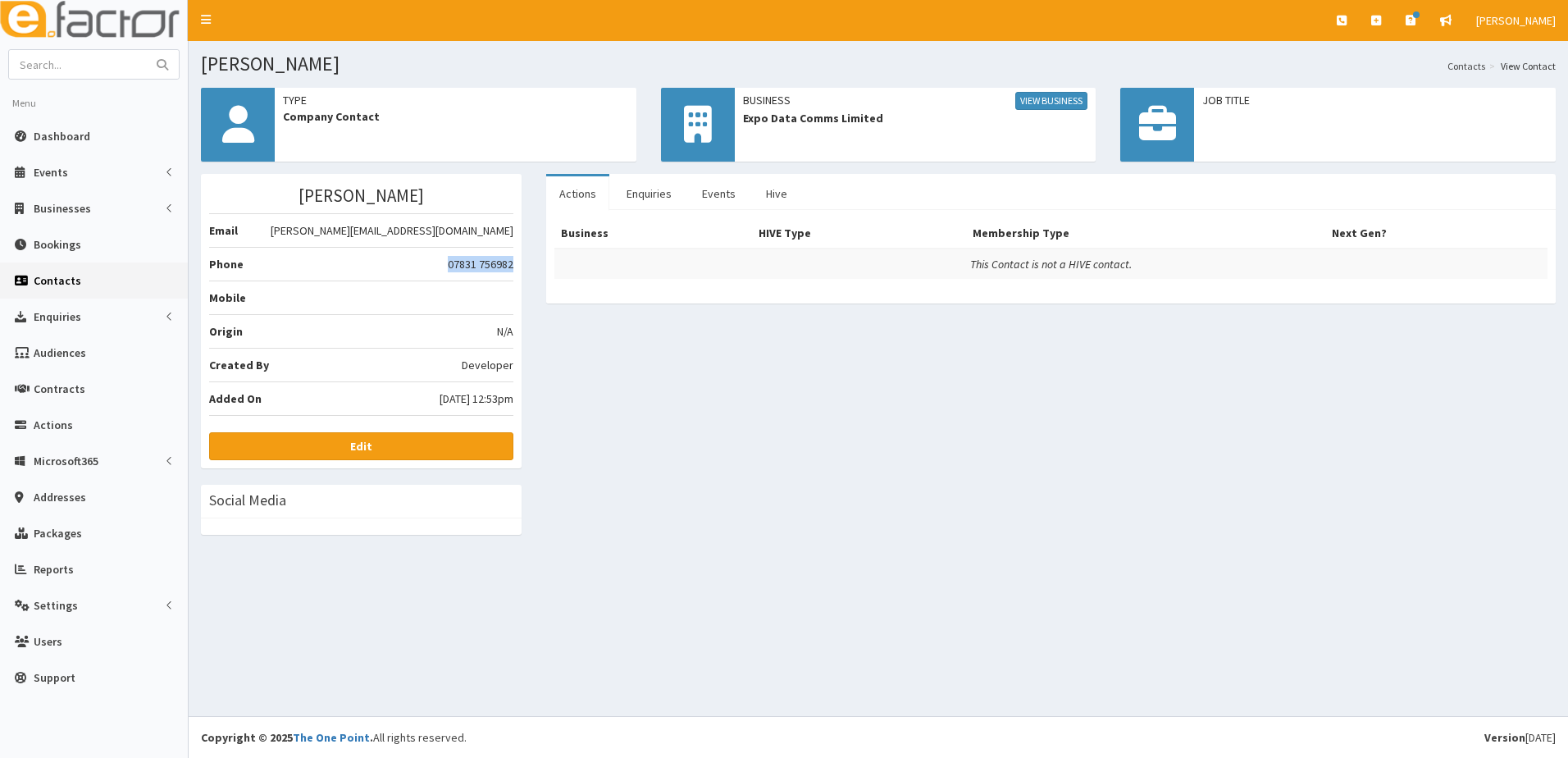
drag, startPoint x: 448, startPoint y: 264, endPoint x: 512, endPoint y: 264, distance: 64.0
click at [512, 264] on span "07831 756982" at bounding box center [480, 264] width 66 height 17
drag, startPoint x: 512, startPoint y: 264, endPoint x: 485, endPoint y: 264, distance: 27.0
copy span "07831 756982"
drag, startPoint x: 80, startPoint y: 71, endPoint x: 90, endPoint y: 65, distance: 11.7
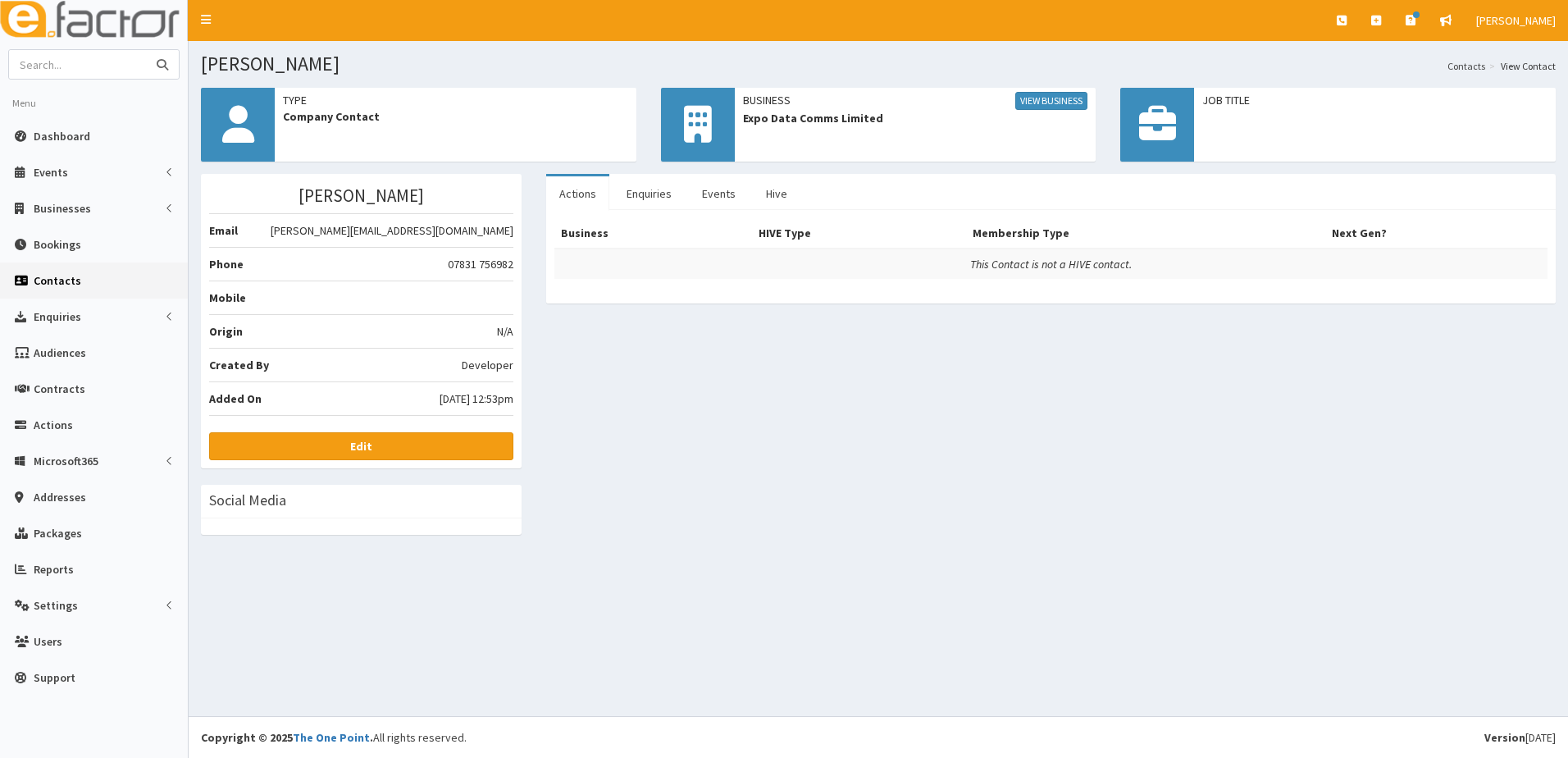
click at [90, 65] on input "text" at bounding box center [78, 64] width 138 height 29
type input "deploy"
click at [145, 50] on button "submit" at bounding box center [161, 64] width 32 height 29
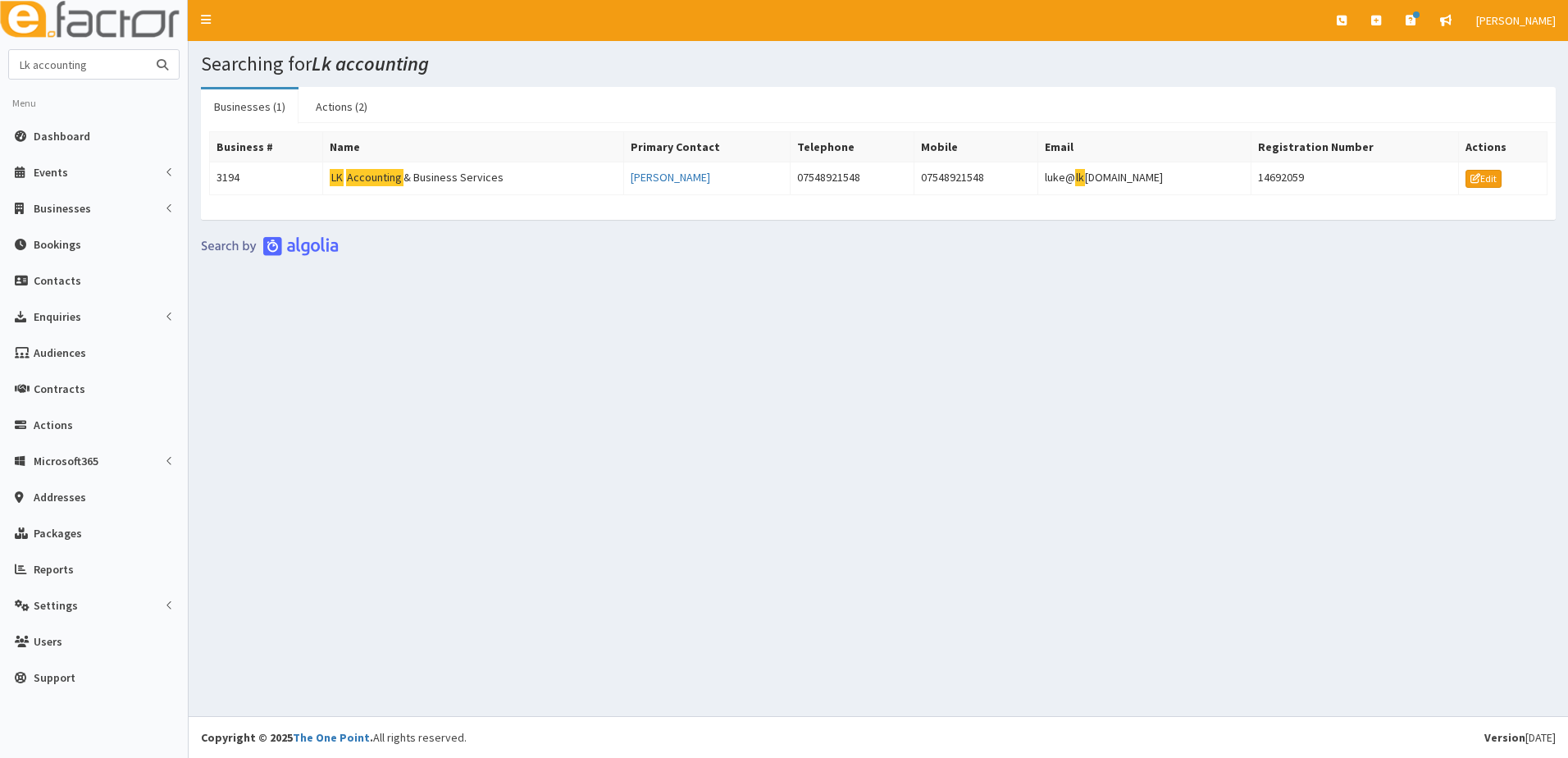
drag, startPoint x: 93, startPoint y: 69, endPoint x: 107, endPoint y: 67, distance: 14.1
click at [99, 67] on input "Lk accounting" at bounding box center [78, 64] width 138 height 29
type input "L"
type input "expo data"
click at [145, 50] on button "submit" at bounding box center [161, 64] width 32 height 29
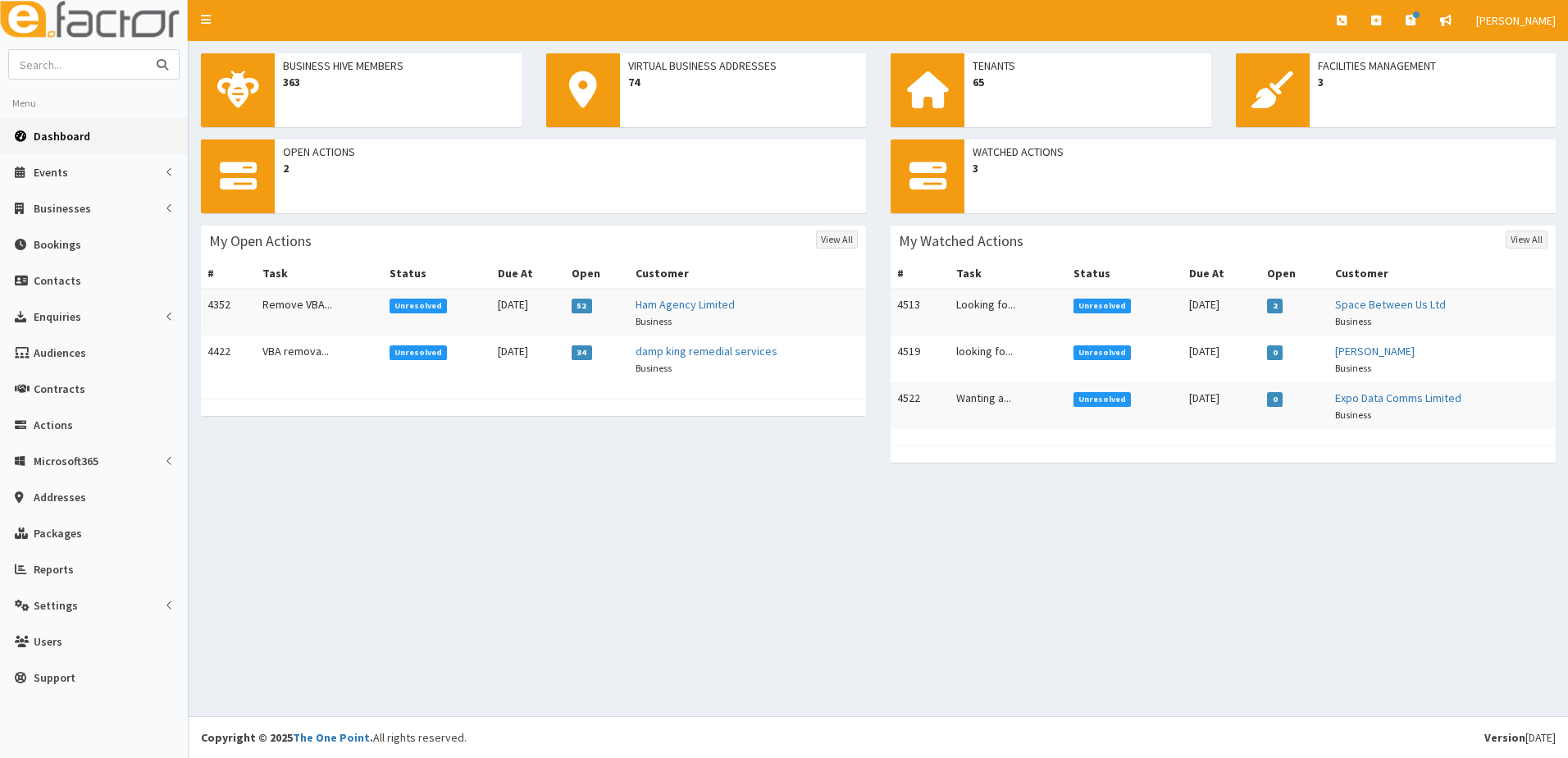
click at [87, 60] on input "text" at bounding box center [78, 64] width 138 height 29
type input "rachel Austwick"
click at [145, 50] on button "submit" at bounding box center [161, 64] width 32 height 29
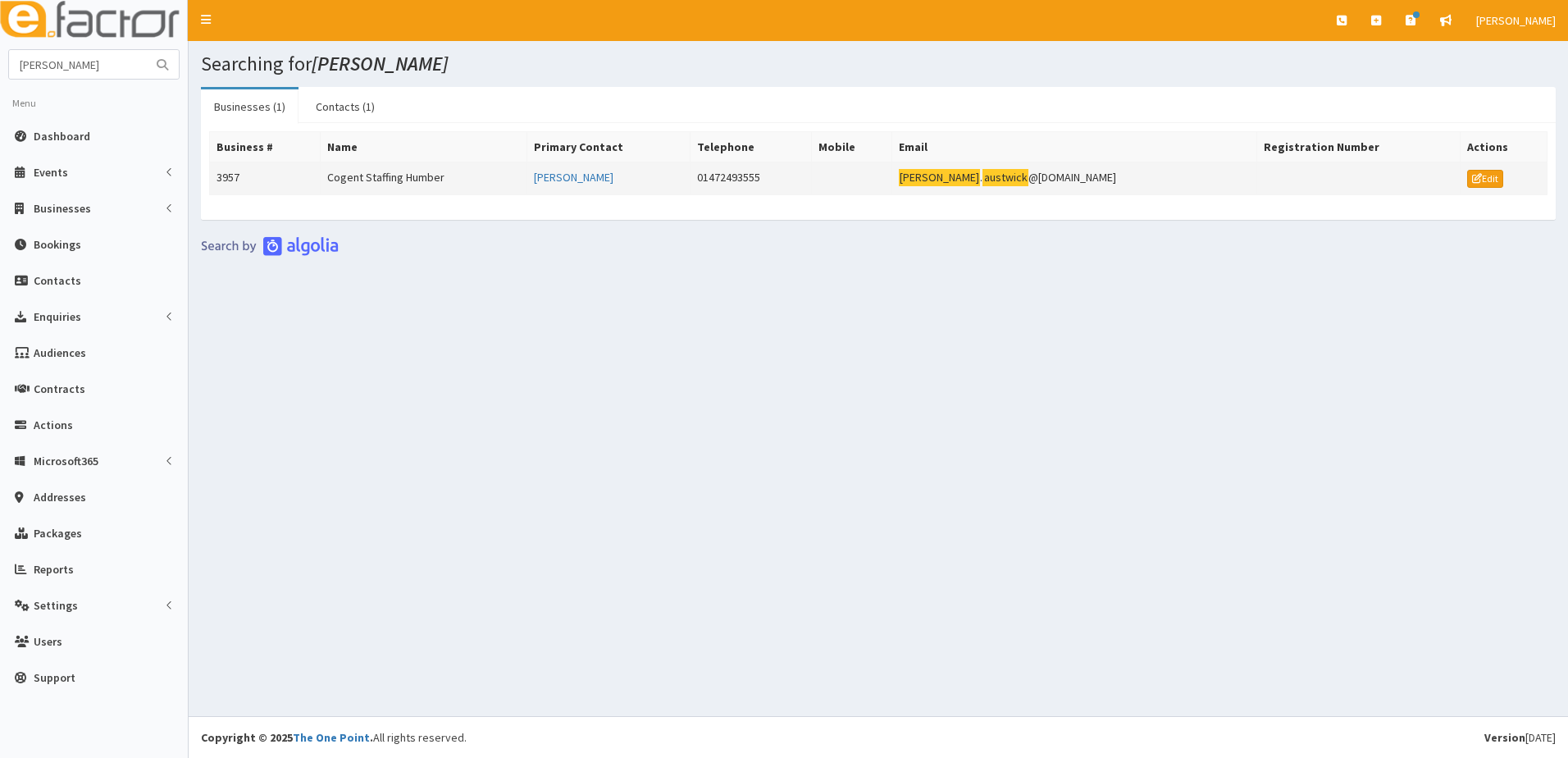
drag, startPoint x: 1129, startPoint y: 172, endPoint x: 1153, endPoint y: 177, distance: 24.5
click at [1133, 172] on td "[PERSON_NAME] . [PERSON_NAME] @[DOMAIN_NAME]" at bounding box center [1074, 178] width 365 height 32
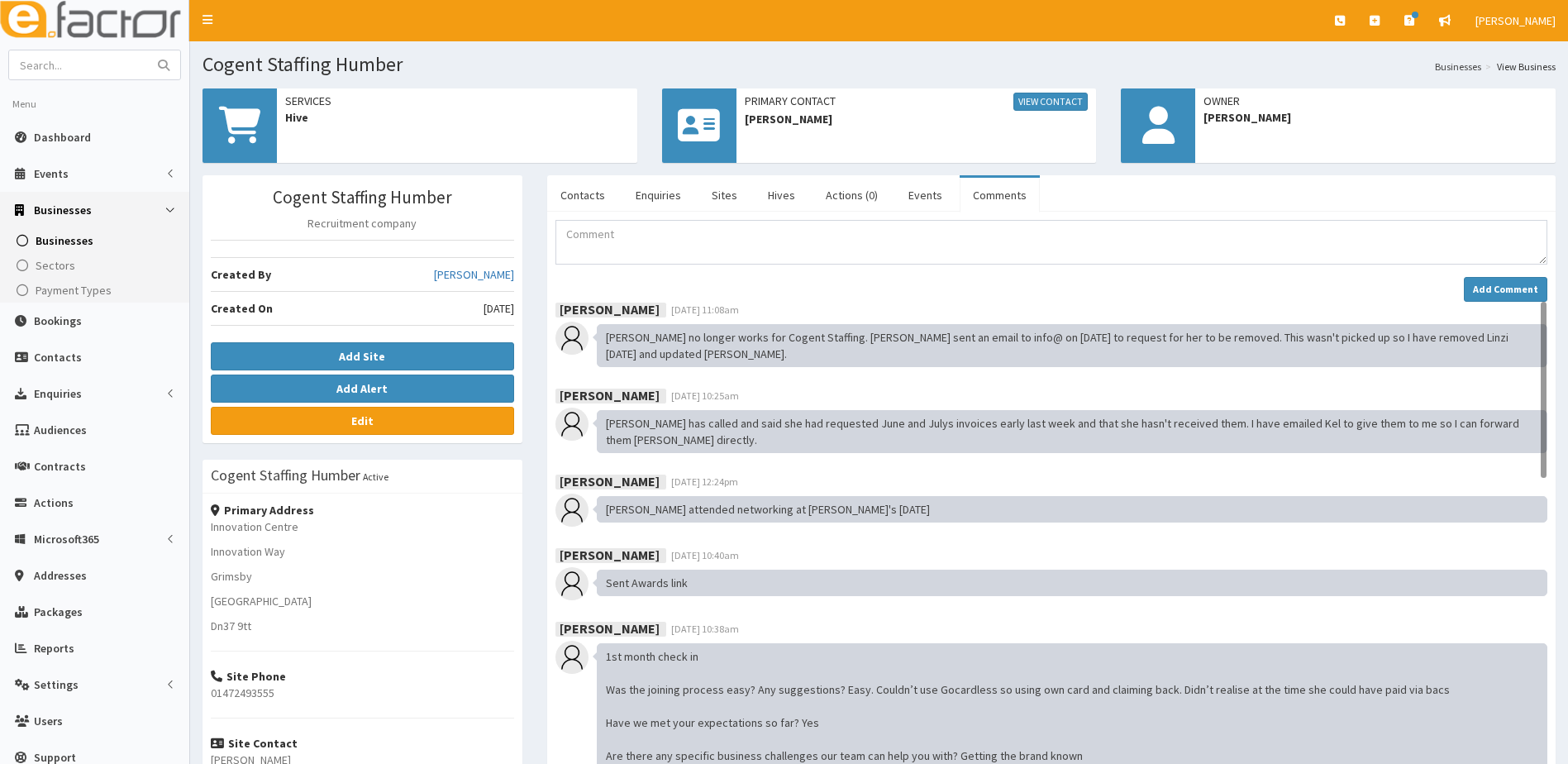
click at [1101, 182] on ul "Contacts Enquiries Sites Hives Actions (0) Events Comments" at bounding box center [1051, 193] width 1008 height 36
click at [1064, 100] on link "View Contact" at bounding box center [1051, 101] width 75 height 18
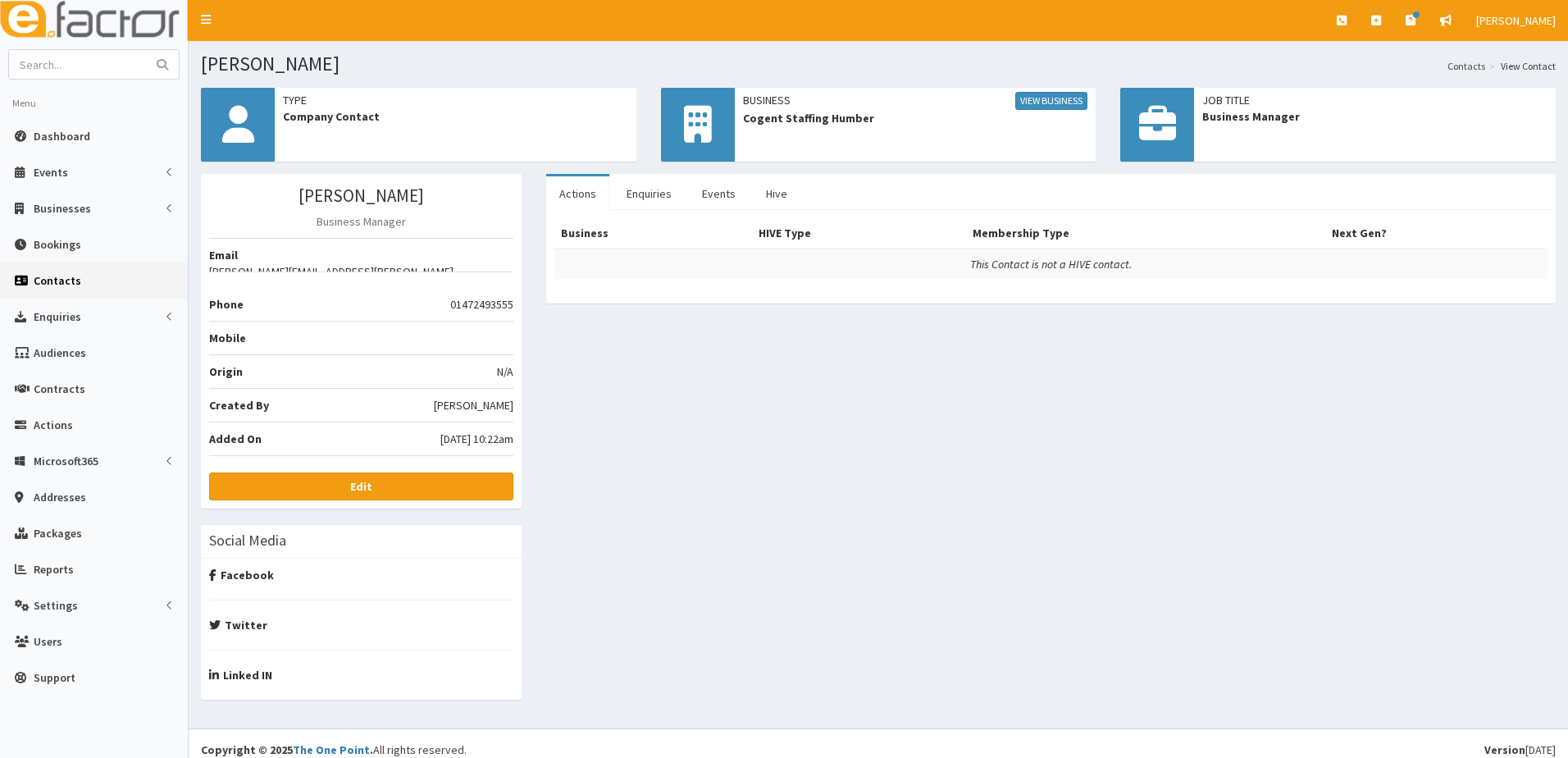
click at [332, 263] on span "[PERSON_NAME][EMAIL_ADDRESS][PERSON_NAME][DOMAIN_NAME]" at bounding box center [361, 279] width 304 height 32
drag, startPoint x: 377, startPoint y: 255, endPoint x: 521, endPoint y: 261, distance: 144.1
click at [521, 261] on div "[PERSON_NAME] Business Manager Email [PERSON_NAME][EMAIL_ADDRESS][PERSON_NAME][…" at bounding box center [361, 341] width 321 height 335
click at [322, 256] on li "Email [PERSON_NAME][EMAIL_ADDRESS][PERSON_NAME][DOMAIN_NAME]" at bounding box center [361, 255] width 304 height 34
drag, startPoint x: 331, startPoint y: 256, endPoint x: 434, endPoint y: 263, distance: 103.2
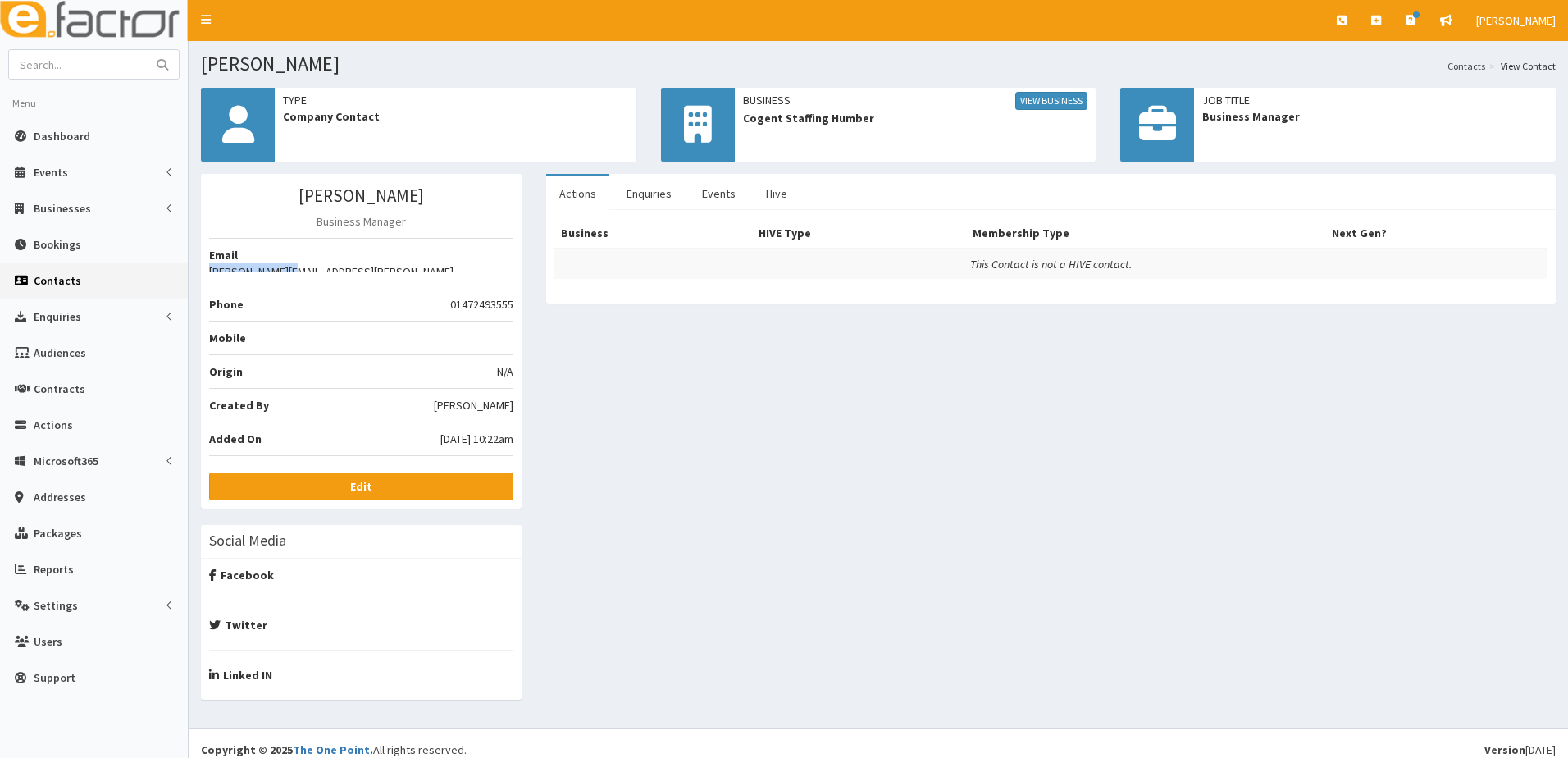
click at [434, 263] on span "[PERSON_NAME][EMAIL_ADDRESS][PERSON_NAME][DOMAIN_NAME]" at bounding box center [361, 279] width 304 height 32
drag, startPoint x: 434, startPoint y: 263, endPoint x: 514, endPoint y: 263, distance: 80.0
click at [514, 263] on div "[PERSON_NAME] Business Manager Email [PERSON_NAME][EMAIL_ADDRESS][PERSON_NAME][…" at bounding box center [361, 341] width 321 height 335
drag, startPoint x: 331, startPoint y: 256, endPoint x: 510, endPoint y: 258, distance: 179.0
click at [510, 263] on span "[PERSON_NAME][EMAIL_ADDRESS][PERSON_NAME][DOMAIN_NAME]" at bounding box center [361, 279] width 304 height 32
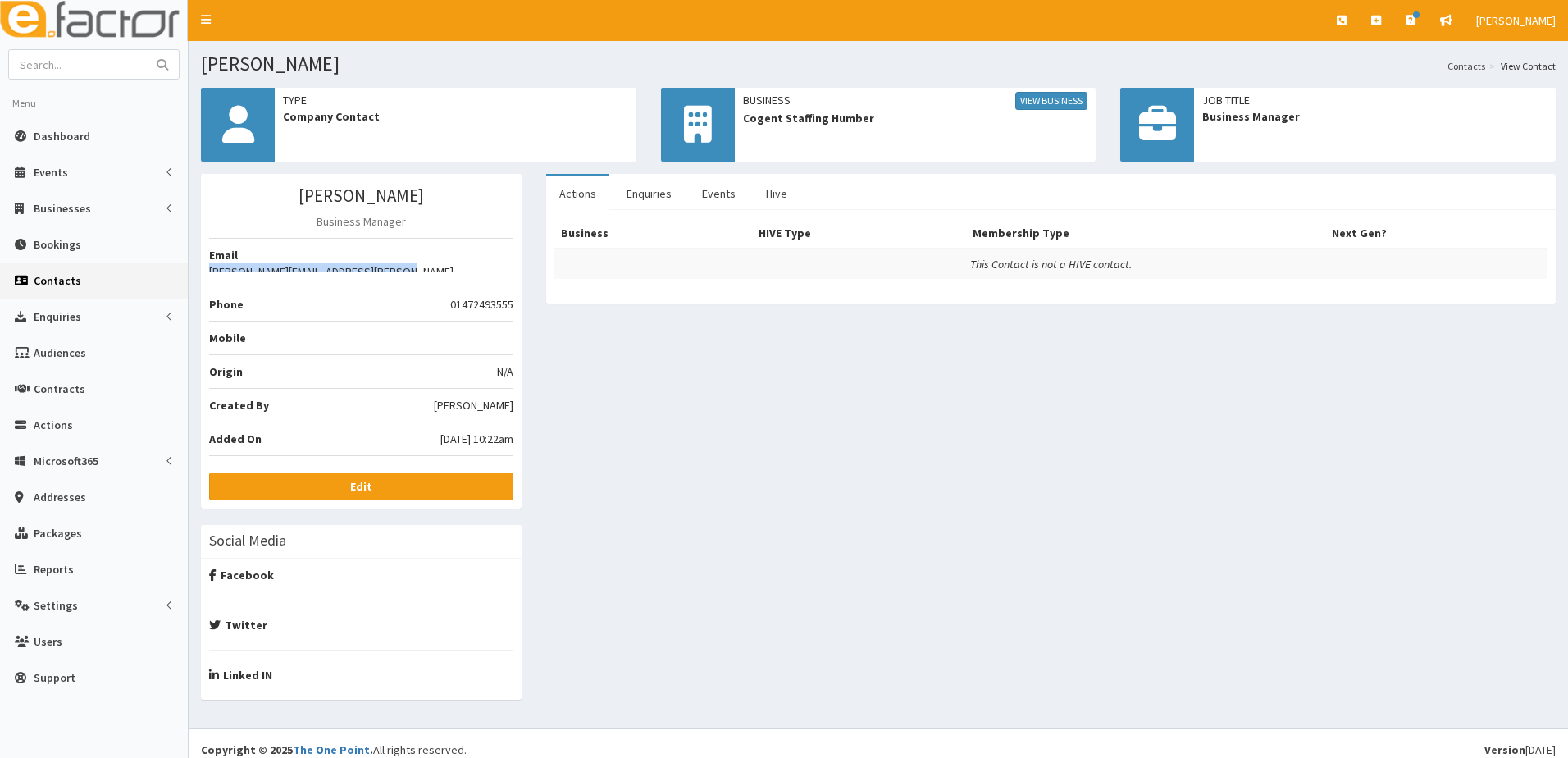
drag, startPoint x: 510, startPoint y: 258, endPoint x: 489, endPoint y: 256, distance: 21.1
copy span "rachel.austwick@cogentstaffing.co.u"
click at [61, 61] on input "text" at bounding box center [78, 64] width 138 height 29
type input "get personal"
click at [145, 50] on button "submit" at bounding box center [161, 64] width 32 height 29
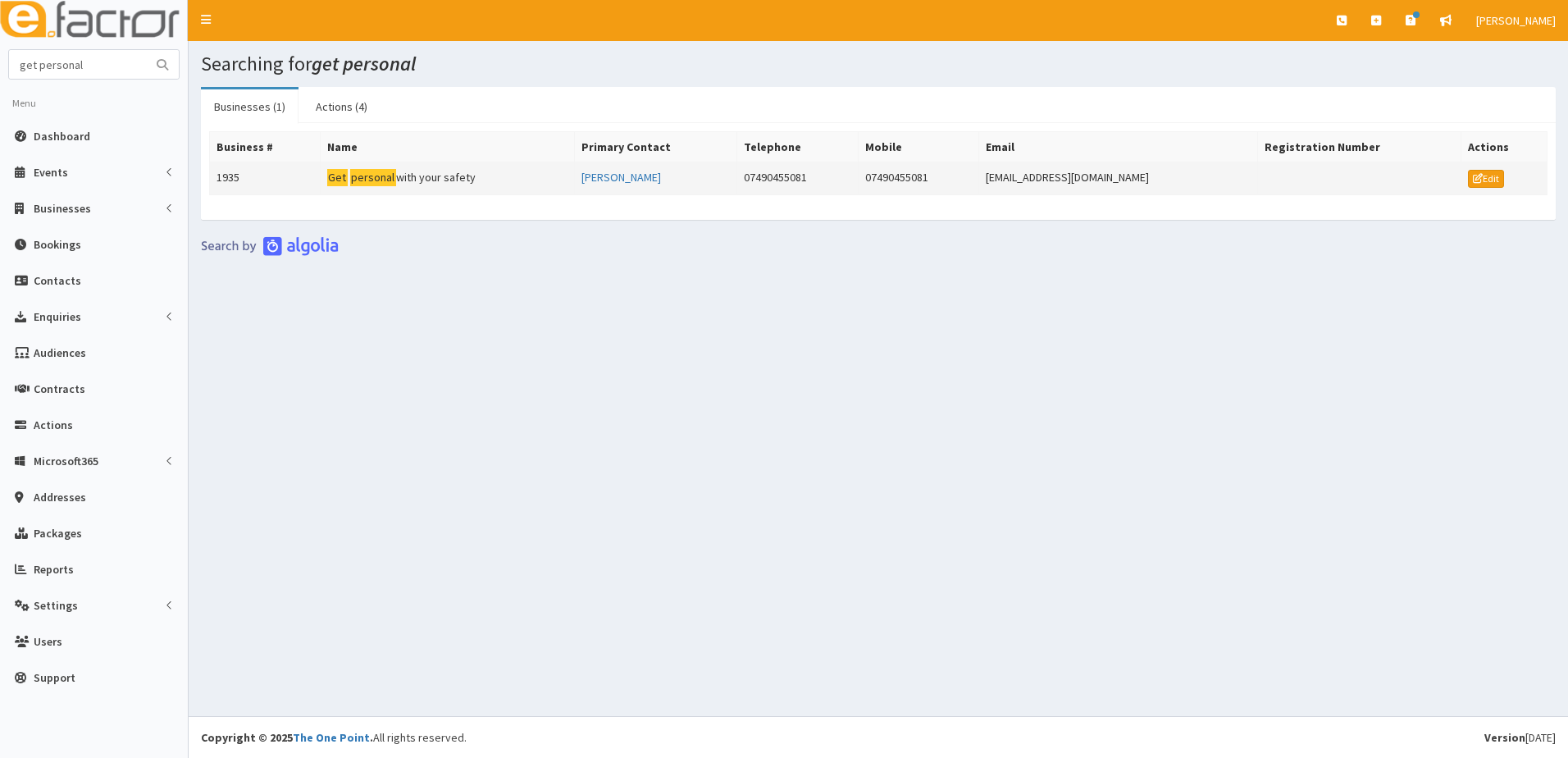
click at [220, 174] on td "1935" at bounding box center [265, 178] width 110 height 32
